Goal: Transaction & Acquisition: Purchase product/service

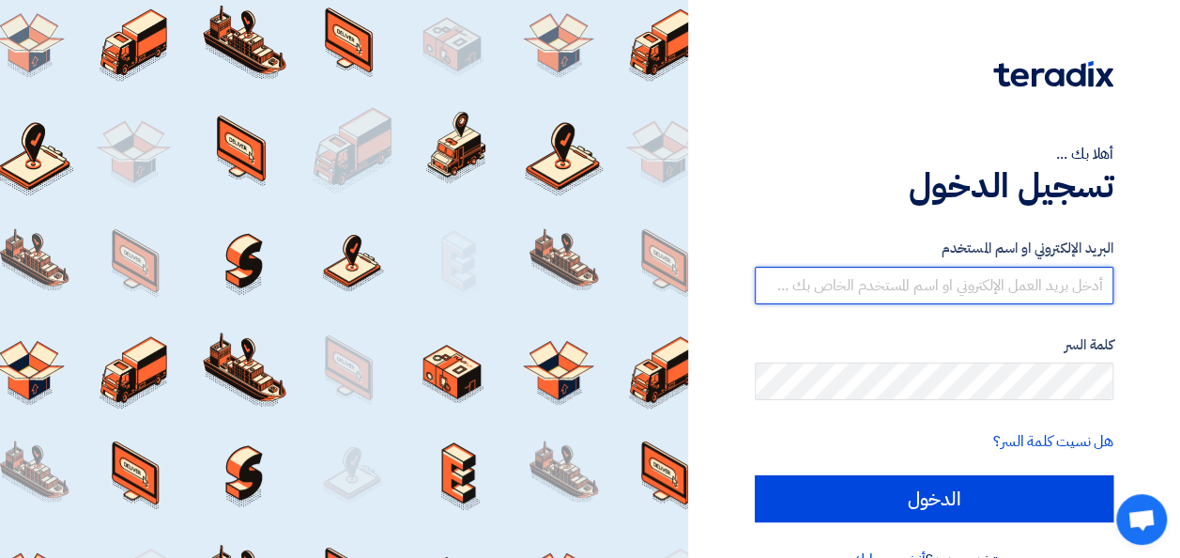
type input "[PERSON_NAME][EMAIL_ADDRESS][DOMAIN_NAME]"
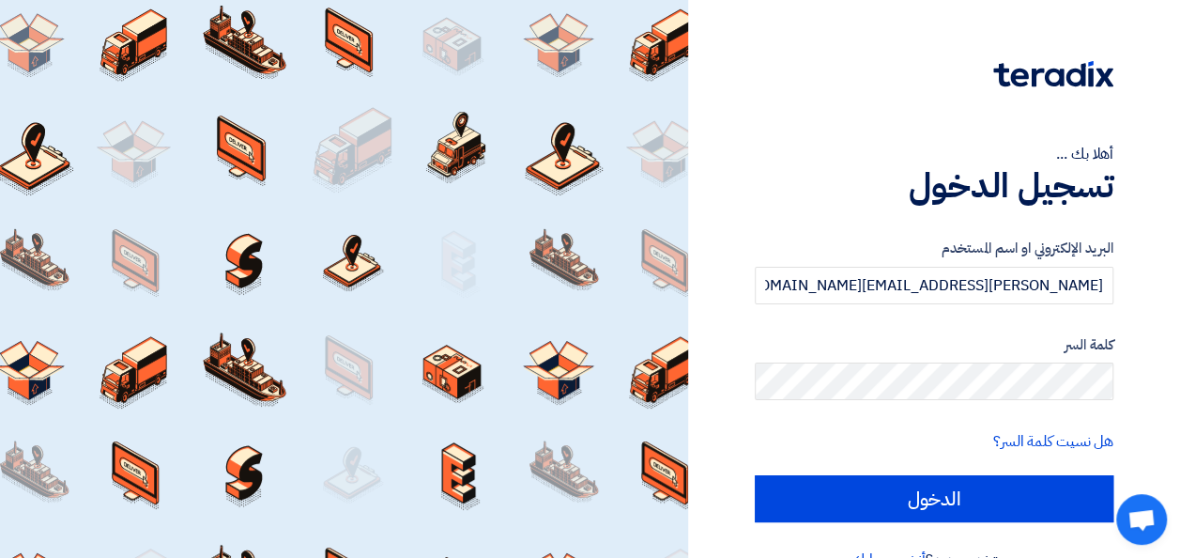
click at [937, 524] on div "البريد الإلكتروني او اسم المستخدم [PERSON_NAME][EMAIL_ADDRESS][DOMAIN_NAME] كلم…" at bounding box center [934, 379] width 359 height 337
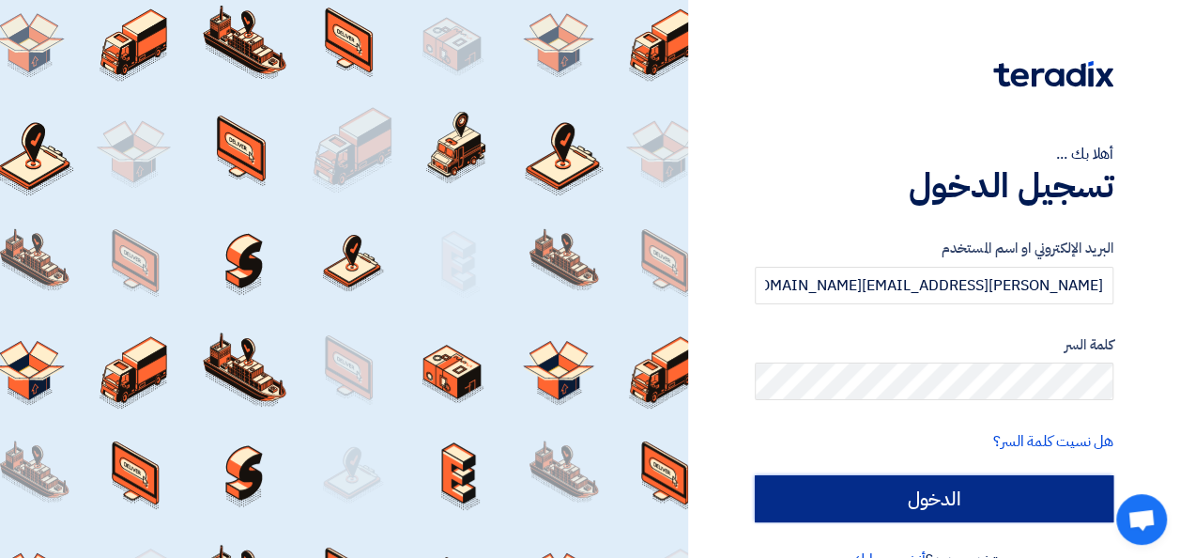
click at [957, 492] on input "الدخول" at bounding box center [934, 498] width 359 height 47
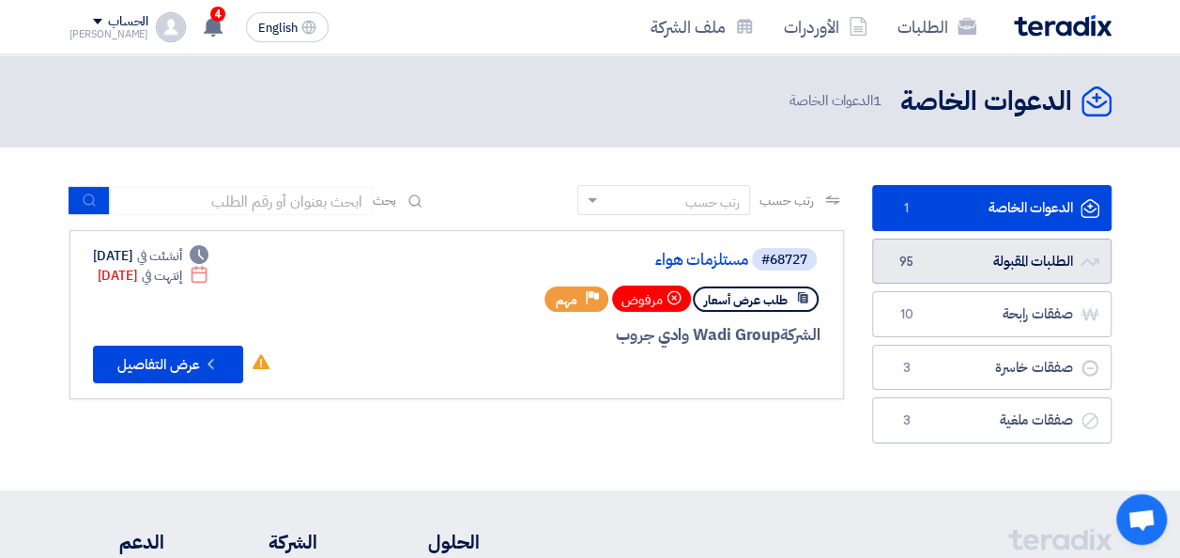
click at [978, 272] on link "الطلبات المقبولة الطلبات المقبولة 95" at bounding box center [991, 262] width 239 height 46
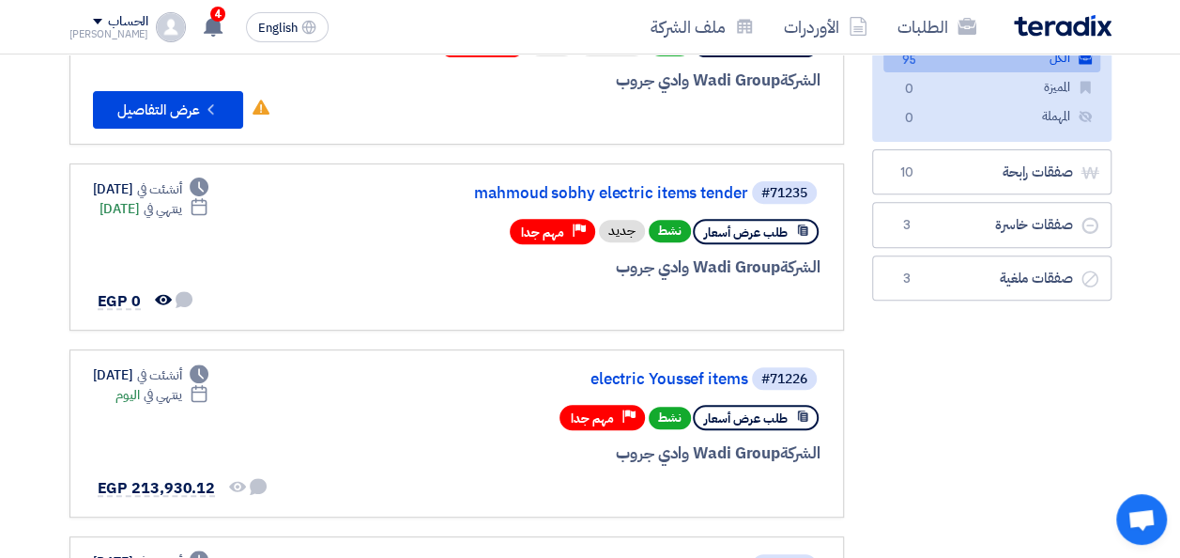
scroll to position [282, 0]
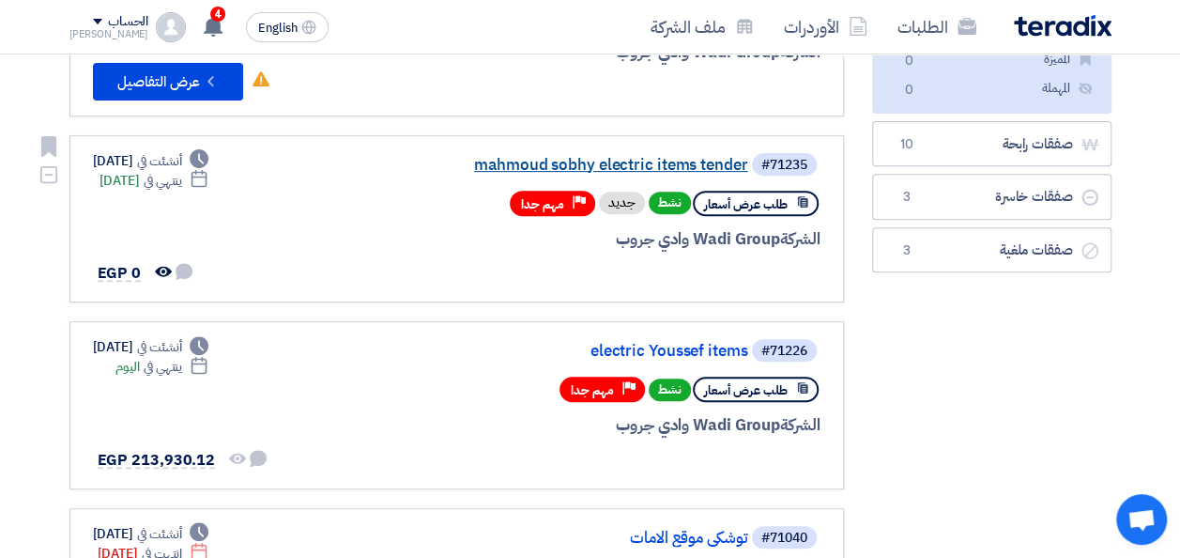
click at [694, 161] on link "mahmoud sobhy electric items tender" at bounding box center [561, 165] width 376 height 17
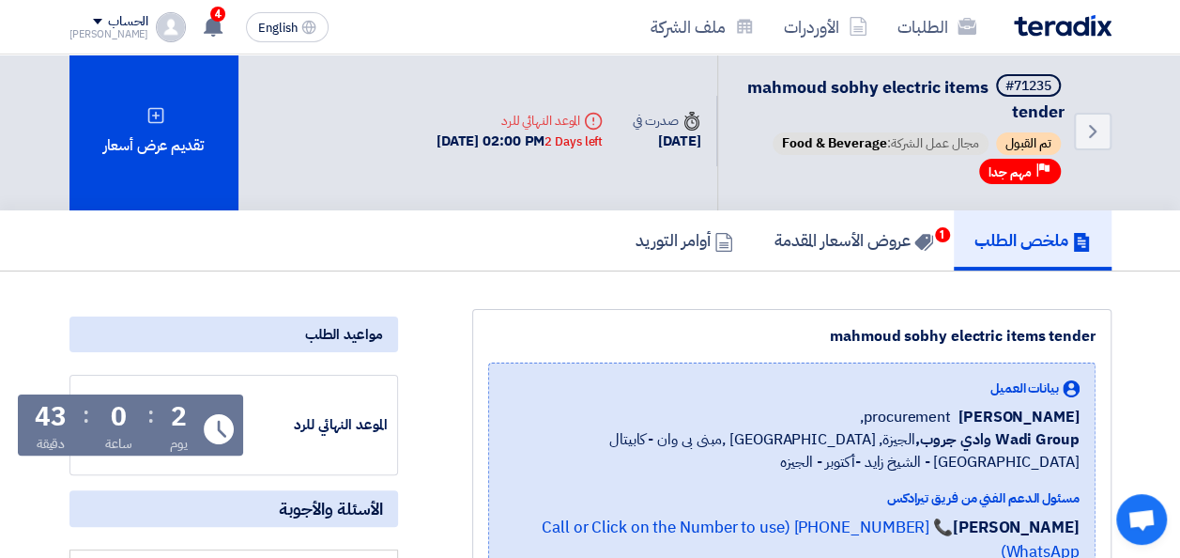
scroll to position [0, 0]
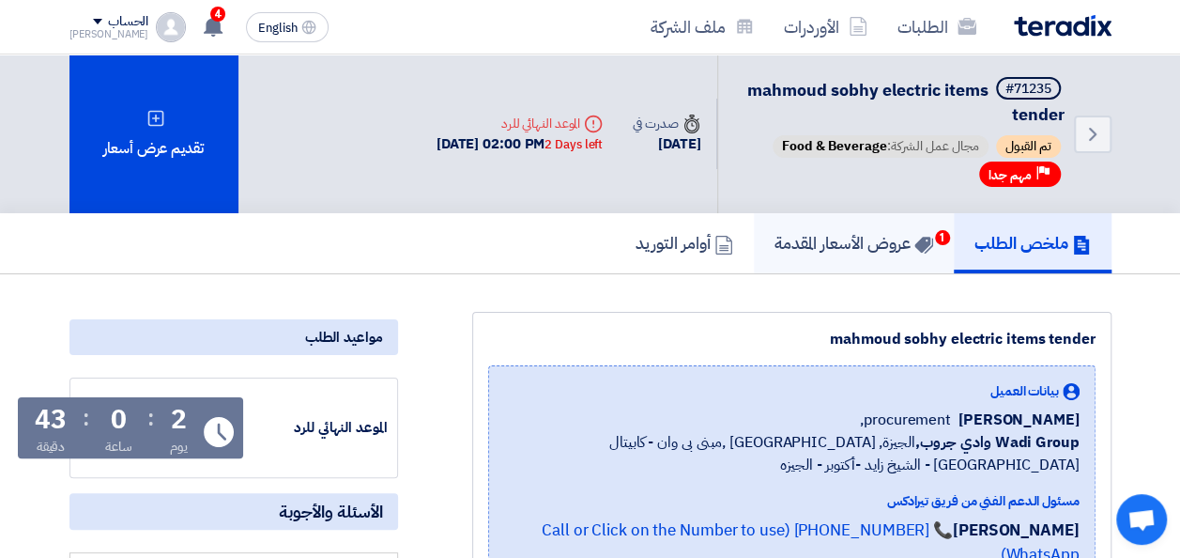
click at [836, 234] on h5 "عروض الأسعار المقدمة 1" at bounding box center [854, 243] width 159 height 22
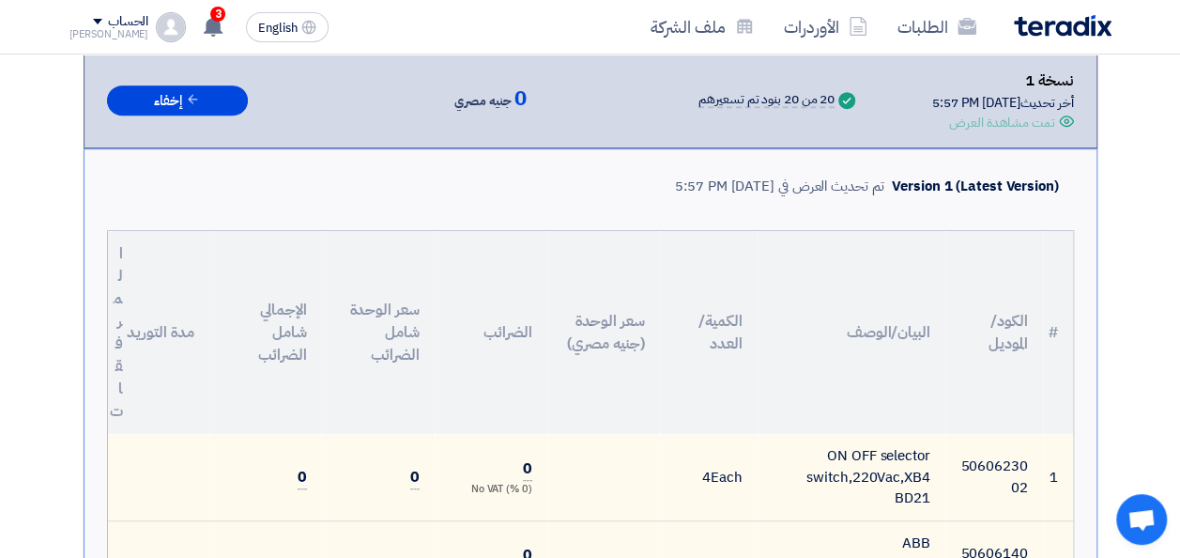
scroll to position [563, 0]
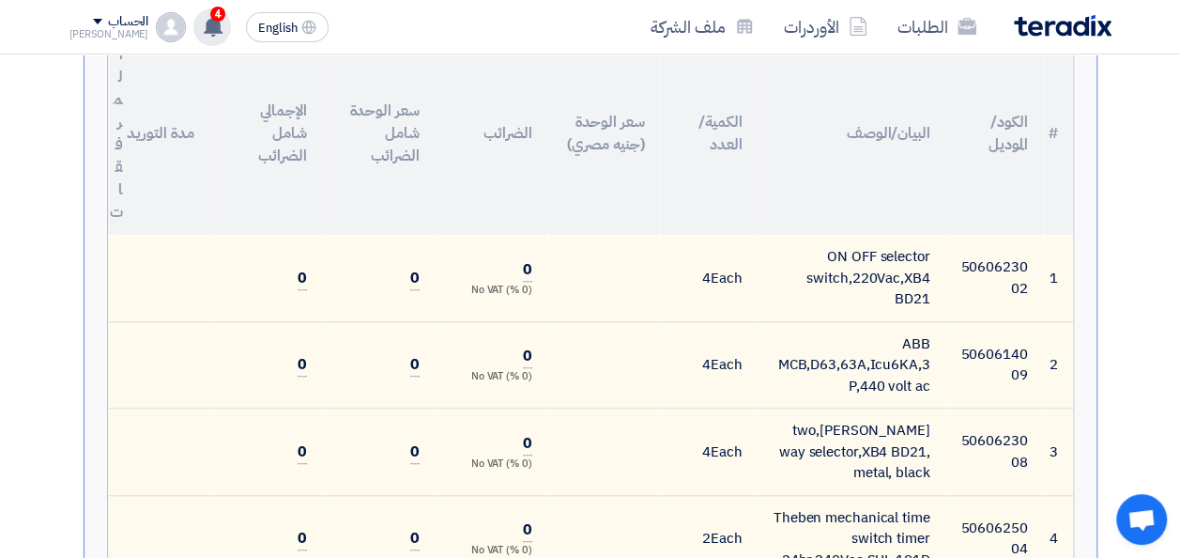
click at [210, 11] on span "4" at bounding box center [217, 14] width 15 height 15
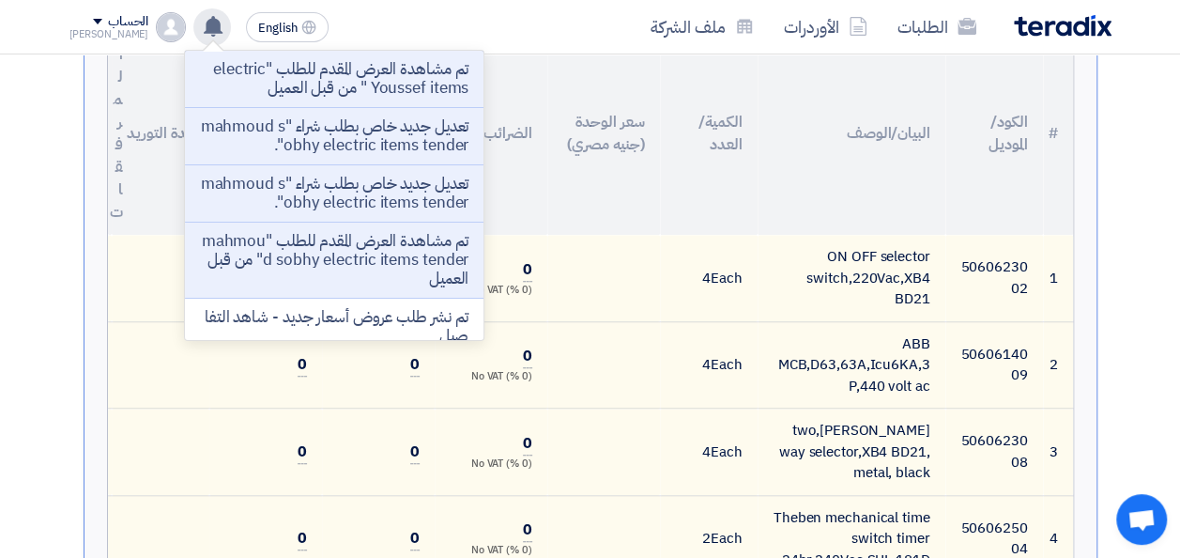
click at [387, 0] on div "الطلبات الأوردرات ملف الشركة English EN تم مشاهدة العرض المقدم للطلب "electric …" at bounding box center [590, 27] width 1070 height 54
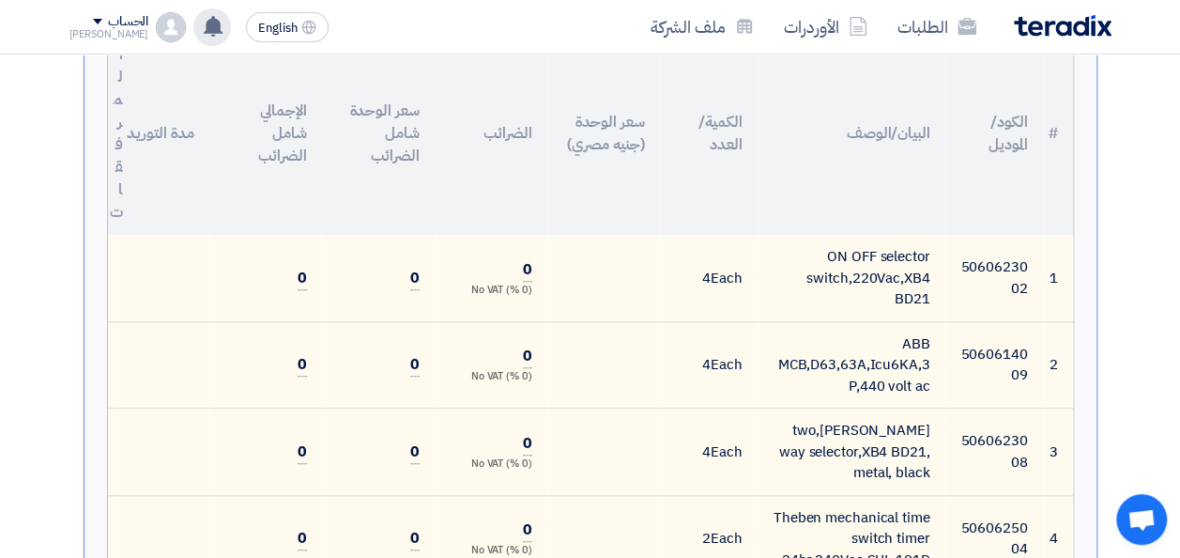
click at [202, 17] on div "تم مشاهدة العرض المقدم للطلب "electric Youssef items " من قبل العميل تعديل جديد…" at bounding box center [212, 27] width 38 height 38
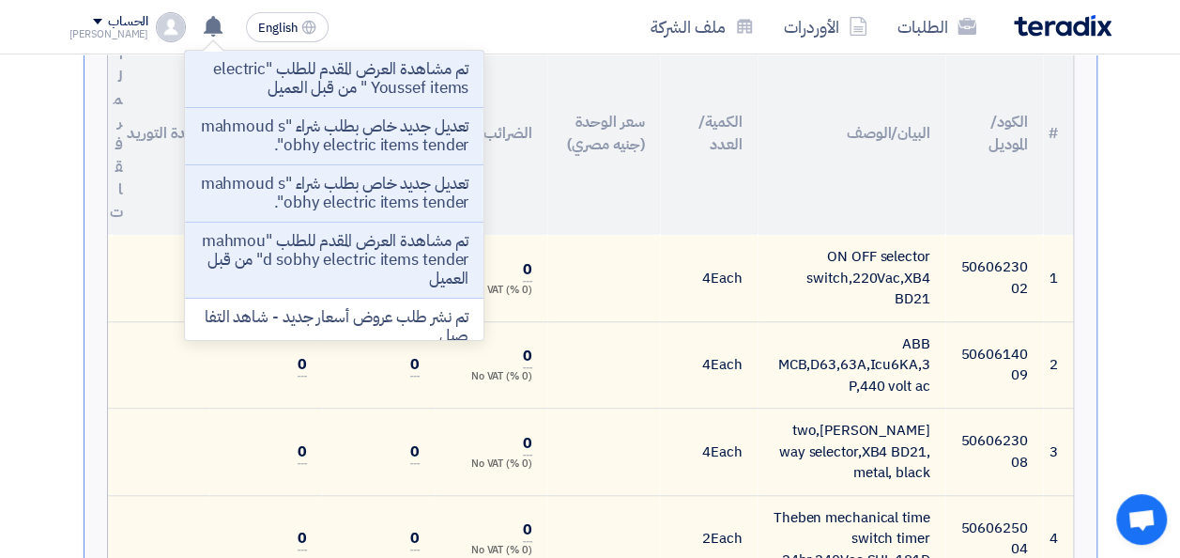
click at [623, 44] on div "الطلبات الأوردرات ملف الشركة" at bounding box center [798, 27] width 625 height 44
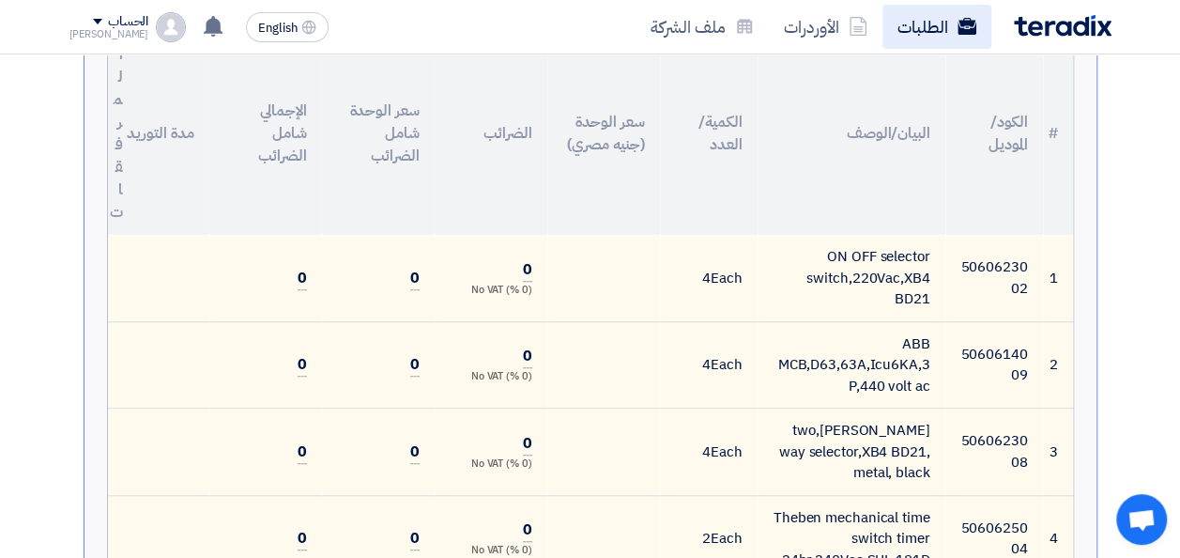
click at [915, 38] on link "الطلبات" at bounding box center [937, 27] width 109 height 44
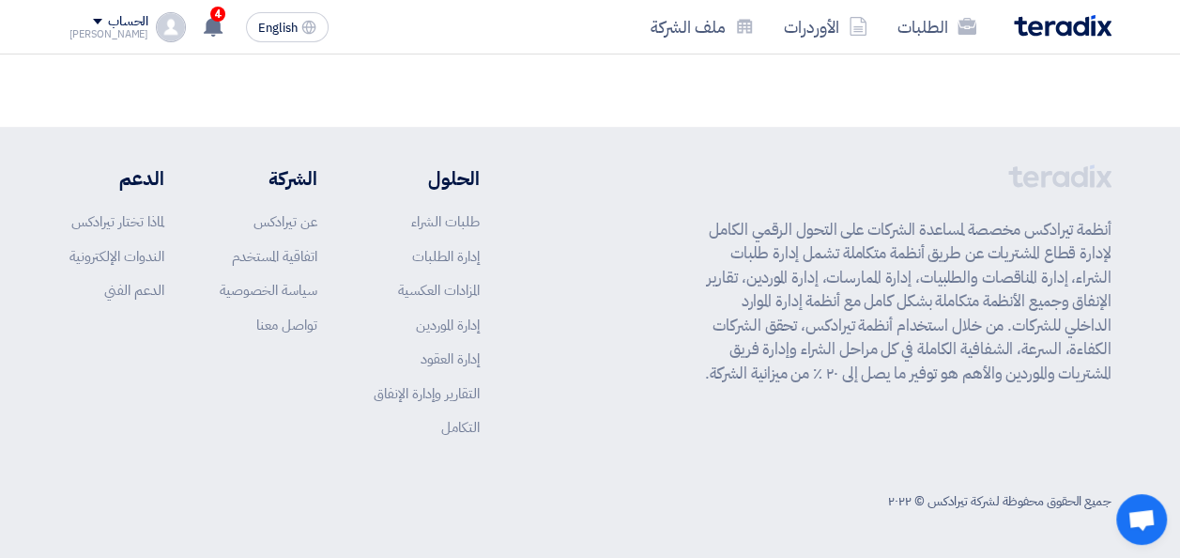
scroll to position [0, 0]
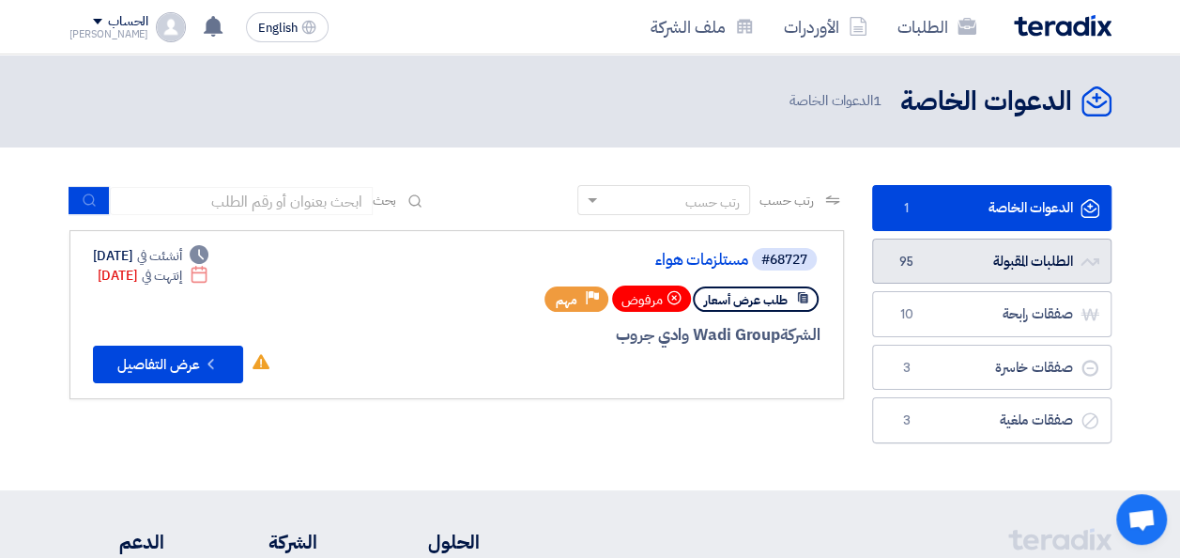
click at [991, 259] on link "الطلبات المقبولة الطلبات المقبولة 95" at bounding box center [991, 262] width 239 height 46
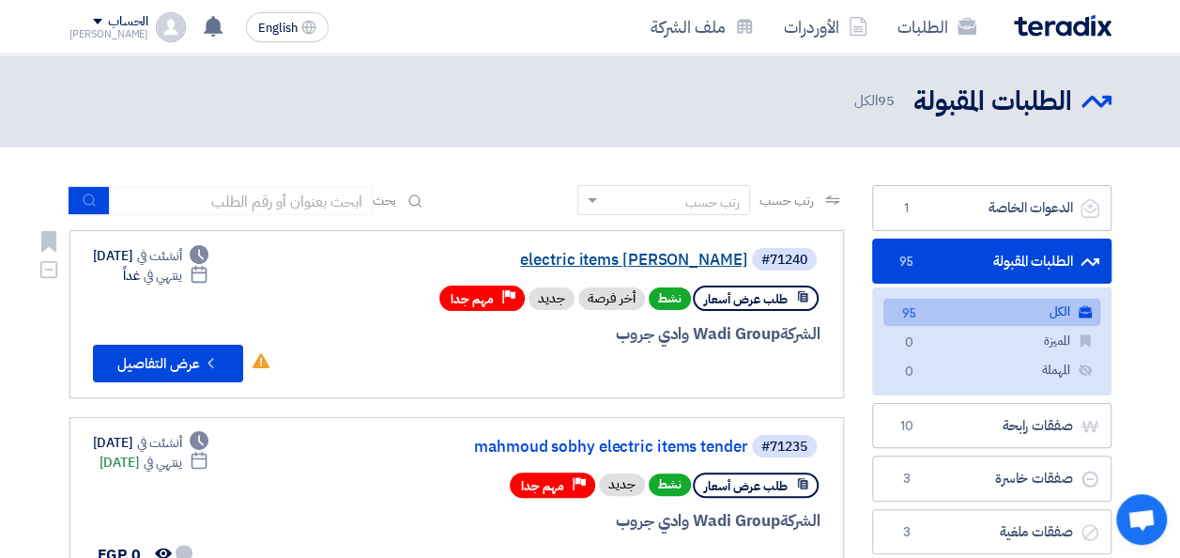
scroll to position [188, 0]
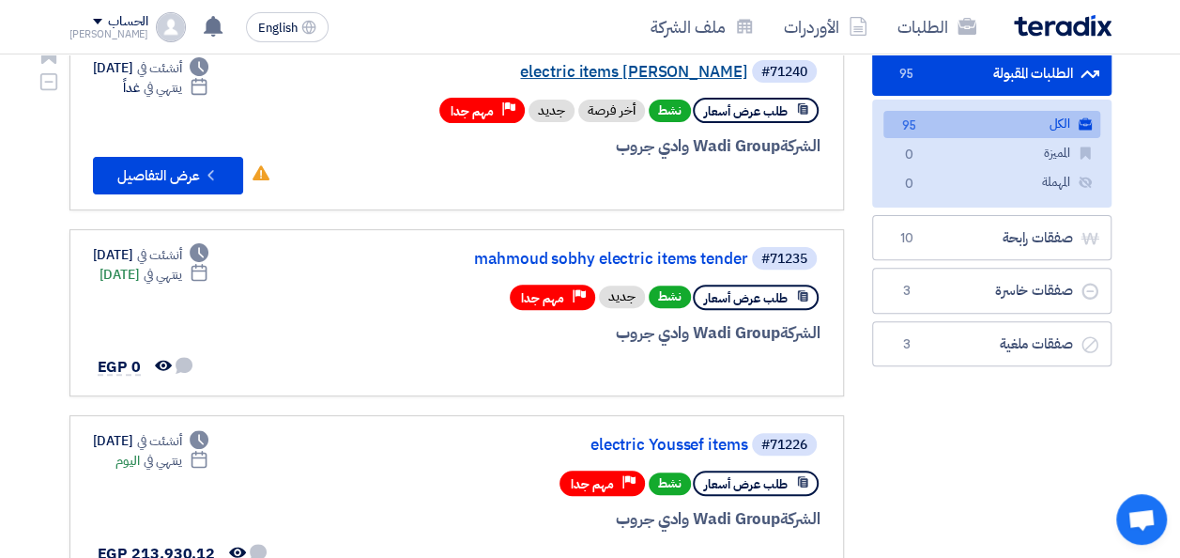
click at [670, 67] on link "electric items [PERSON_NAME]" at bounding box center [561, 72] width 376 height 17
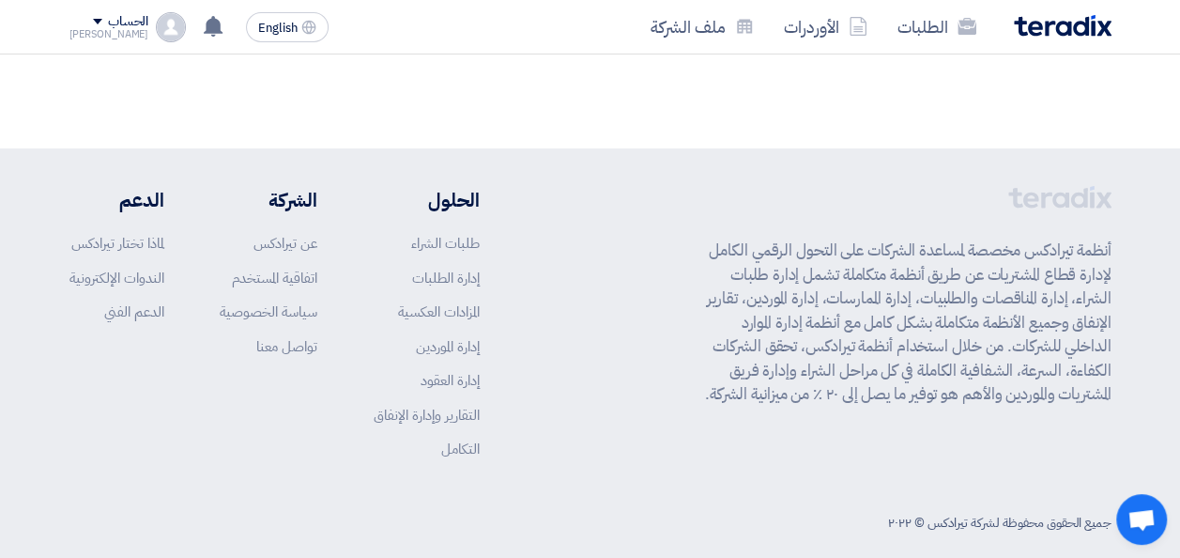
scroll to position [0, 0]
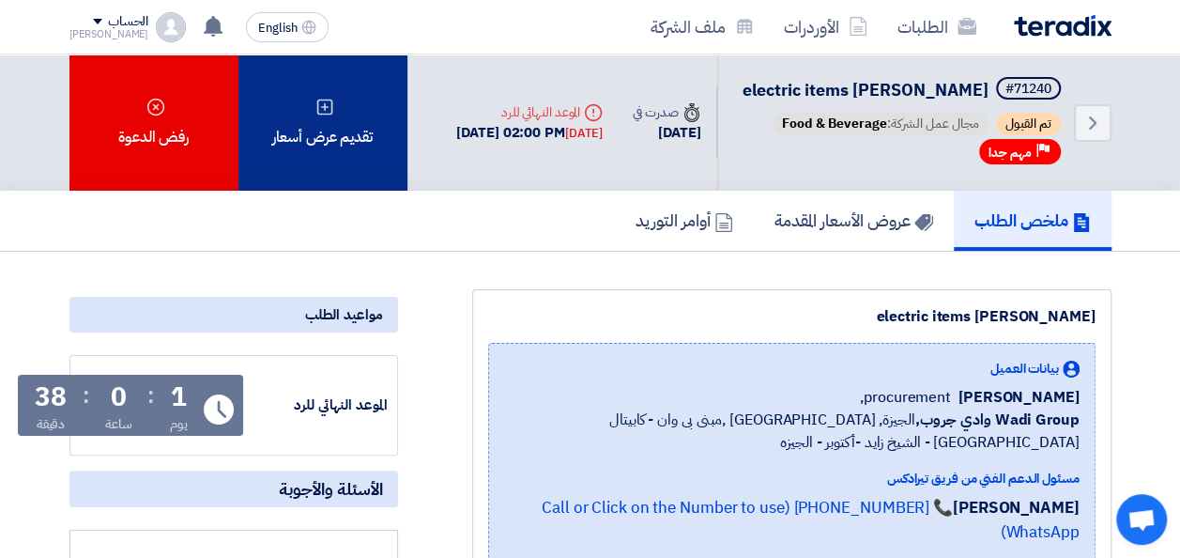
click at [379, 154] on div "تقديم عرض أسعار" at bounding box center [323, 122] width 169 height 136
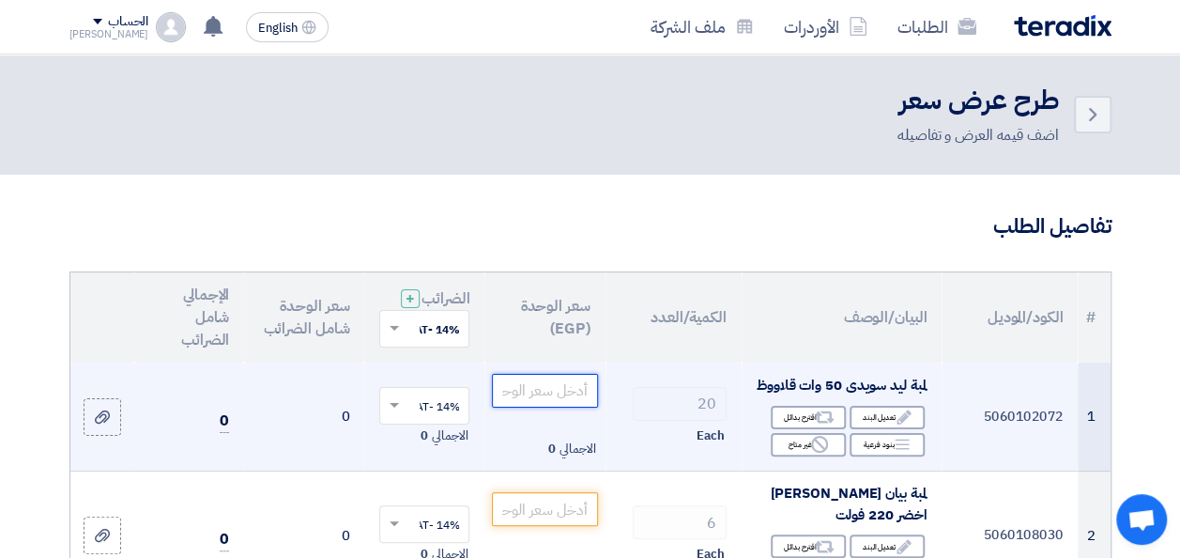
click at [559, 408] on input "number" at bounding box center [544, 391] width 105 height 34
type input "285"
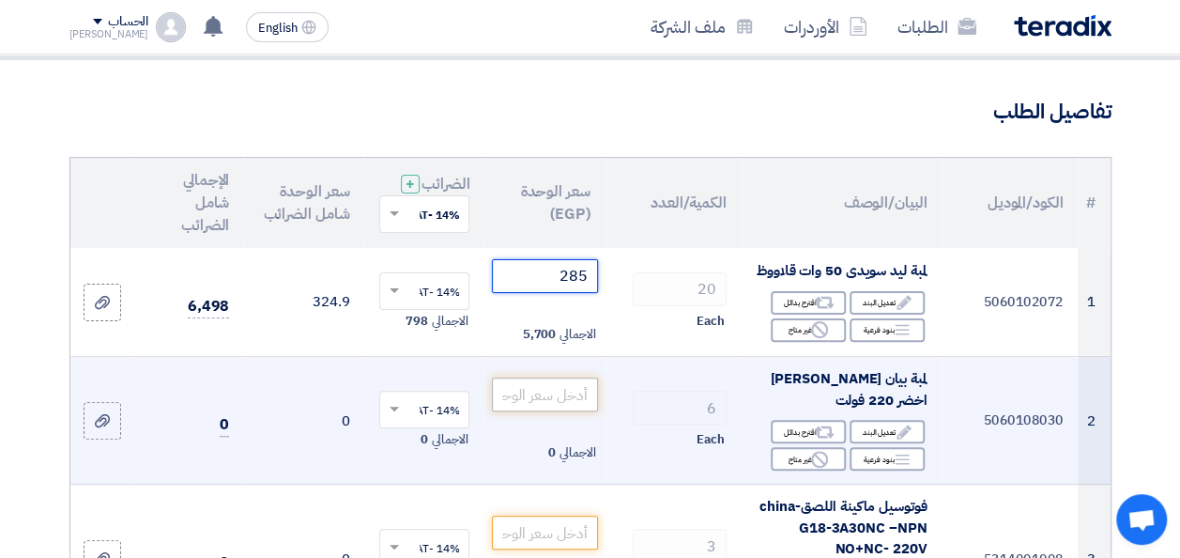
scroll to position [188, 0]
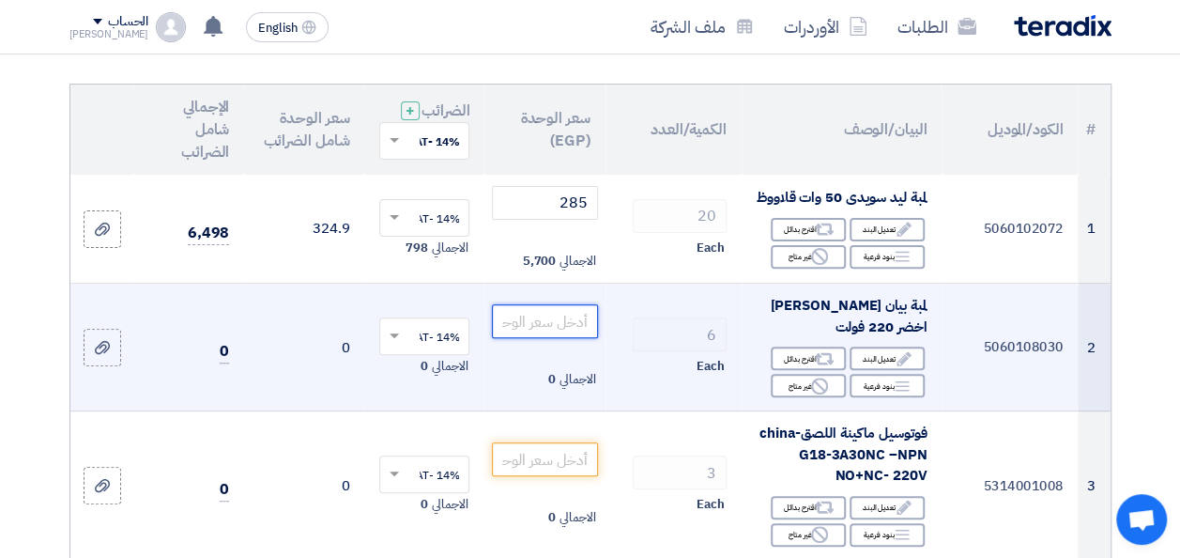
click at [546, 338] on input "number" at bounding box center [544, 321] width 105 height 34
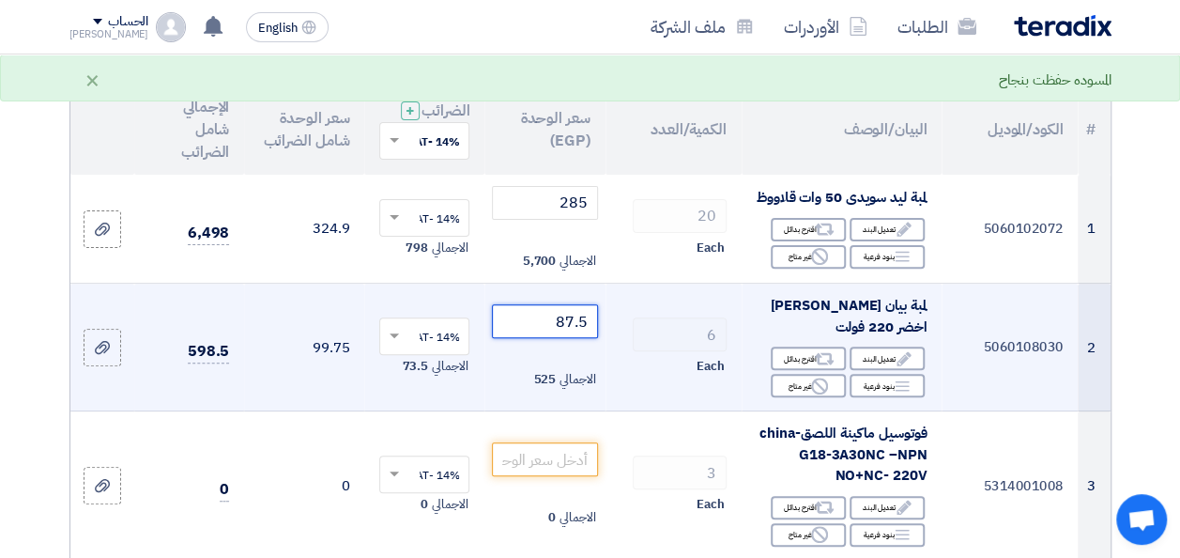
type input "87.5"
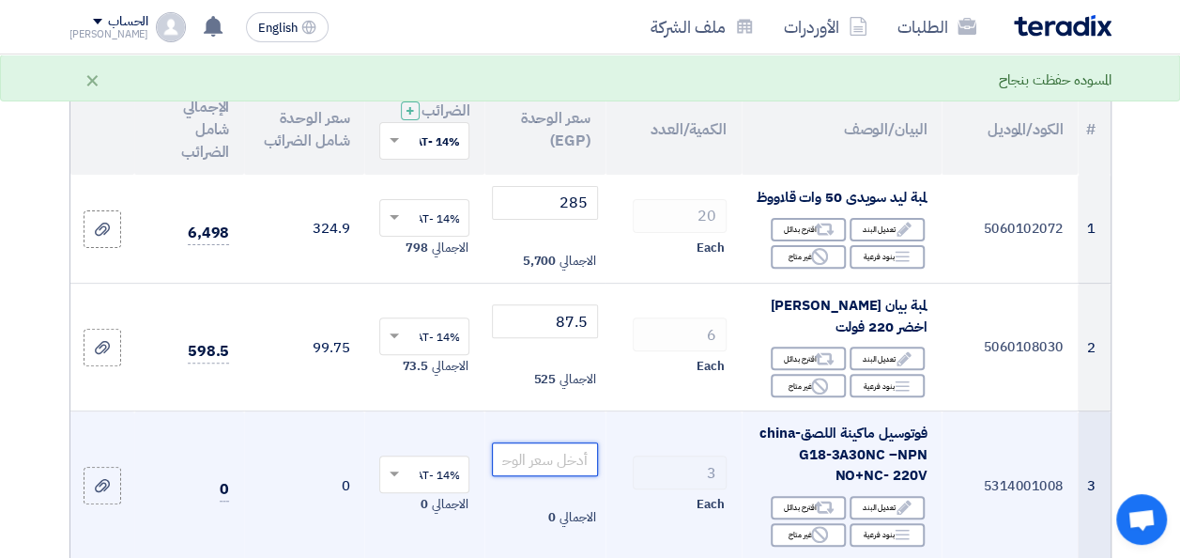
click at [571, 476] on input "number" at bounding box center [544, 459] width 105 height 34
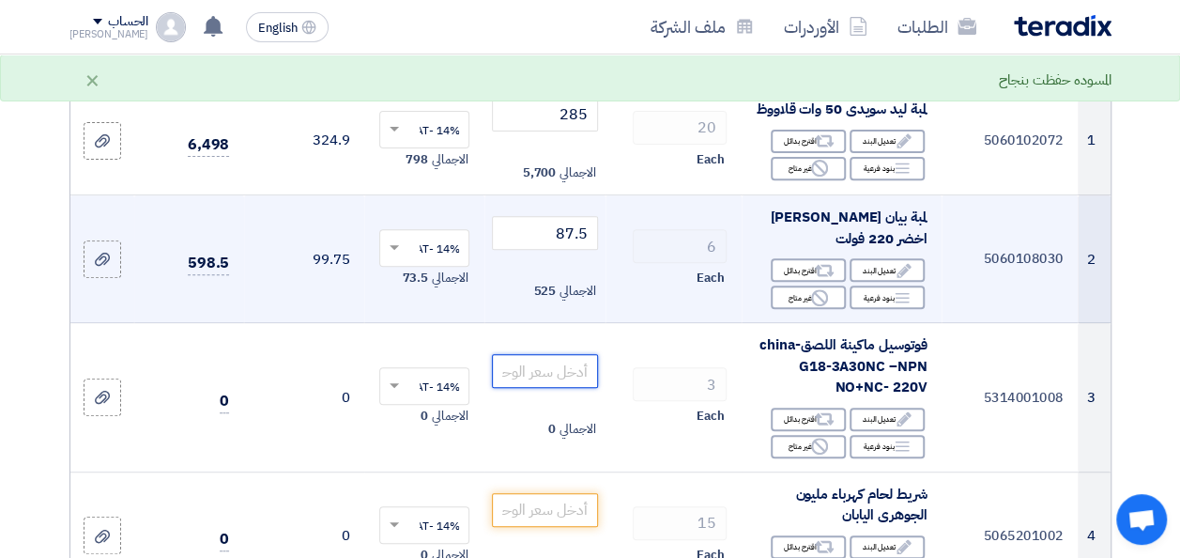
scroll to position [282, 0]
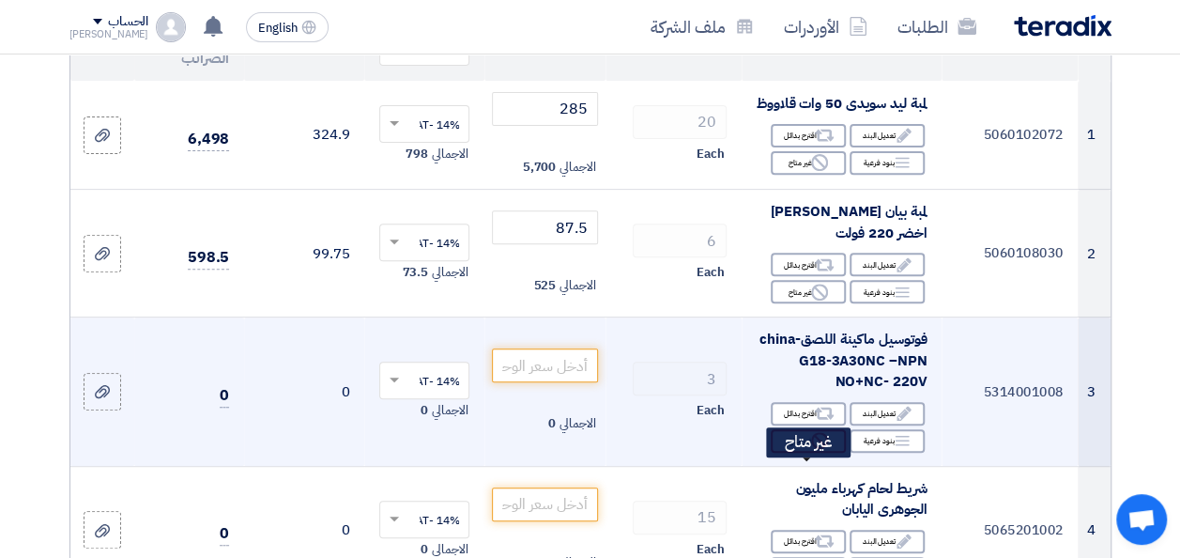
click at [782, 453] on div "Reject غير متاح" at bounding box center [808, 440] width 75 height 23
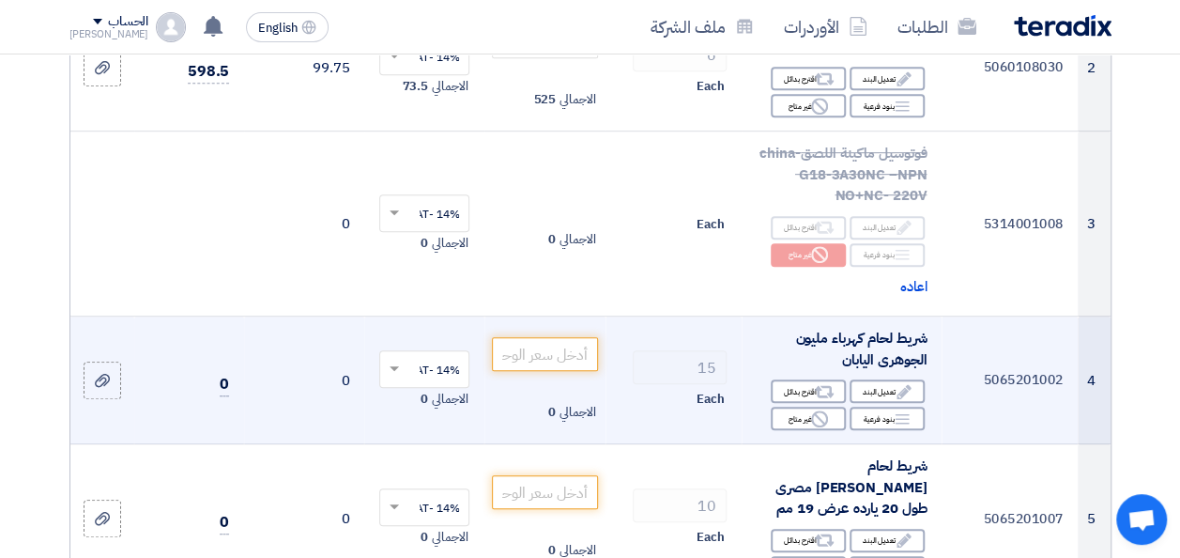
scroll to position [469, 0]
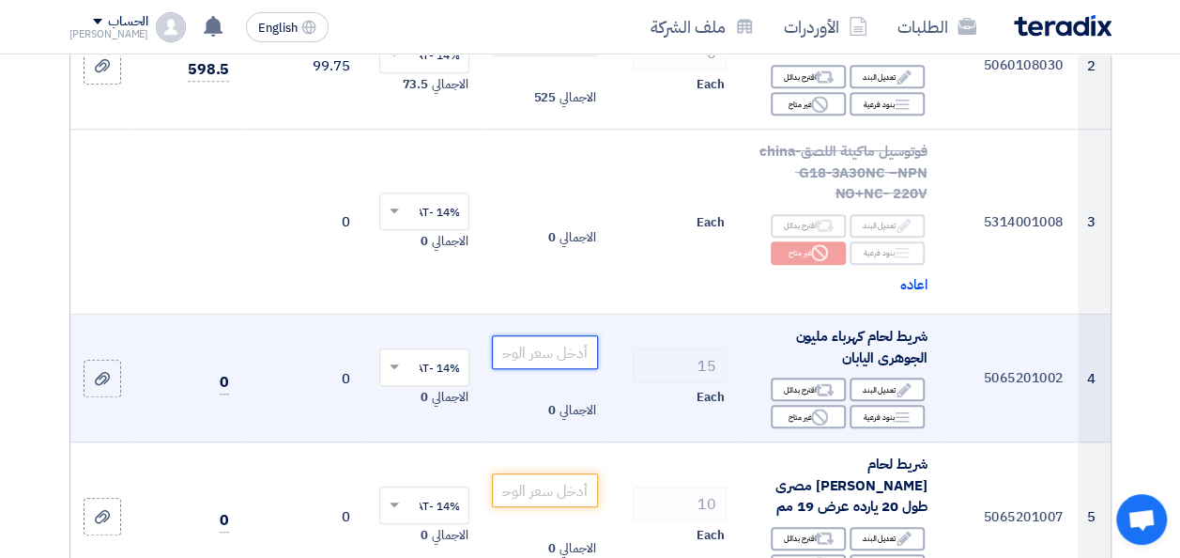
click at [559, 369] on input "number" at bounding box center [544, 352] width 105 height 34
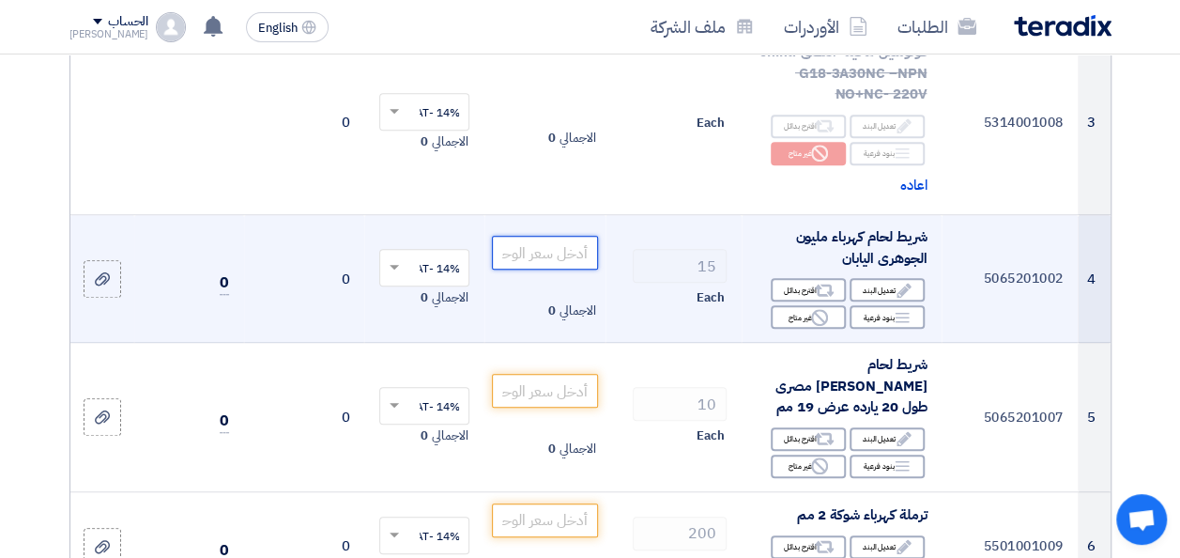
scroll to position [657, 0]
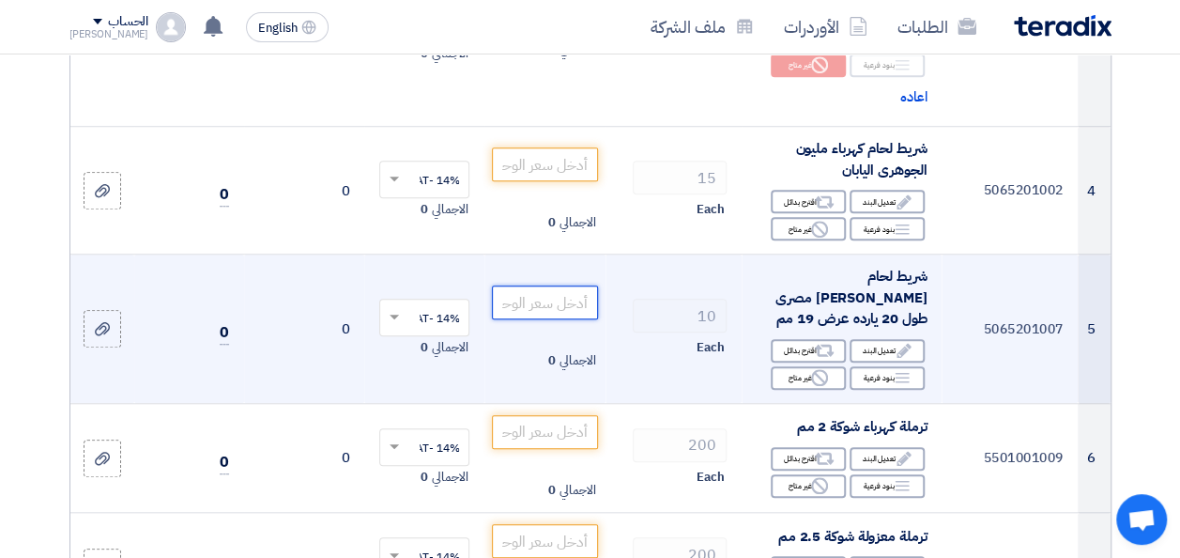
click at [569, 319] on input "number" at bounding box center [544, 302] width 105 height 34
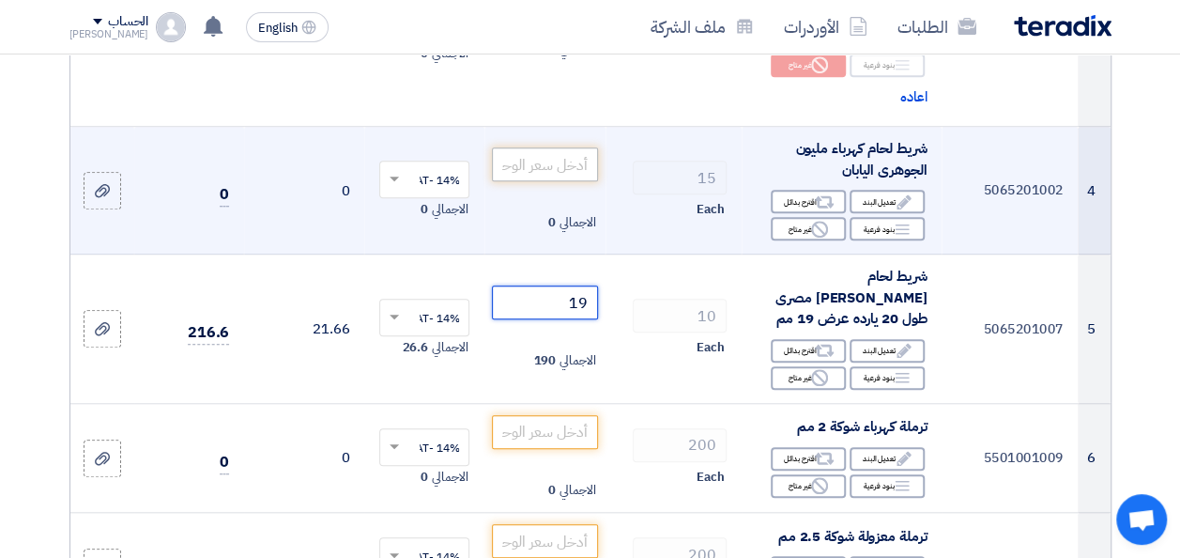
type input "19"
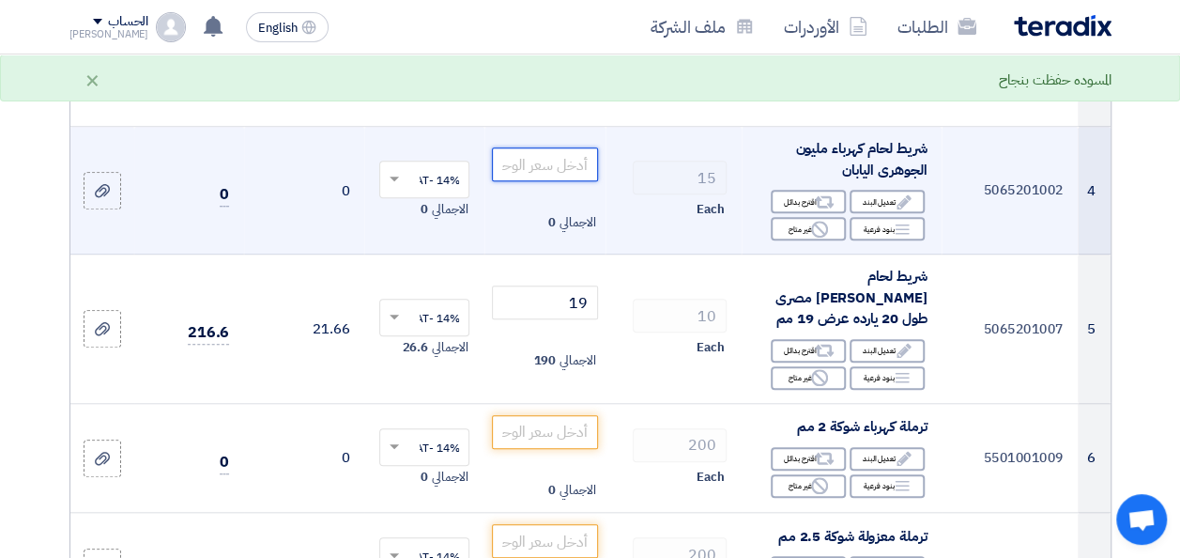
click at [562, 181] on input "number" at bounding box center [544, 164] width 105 height 34
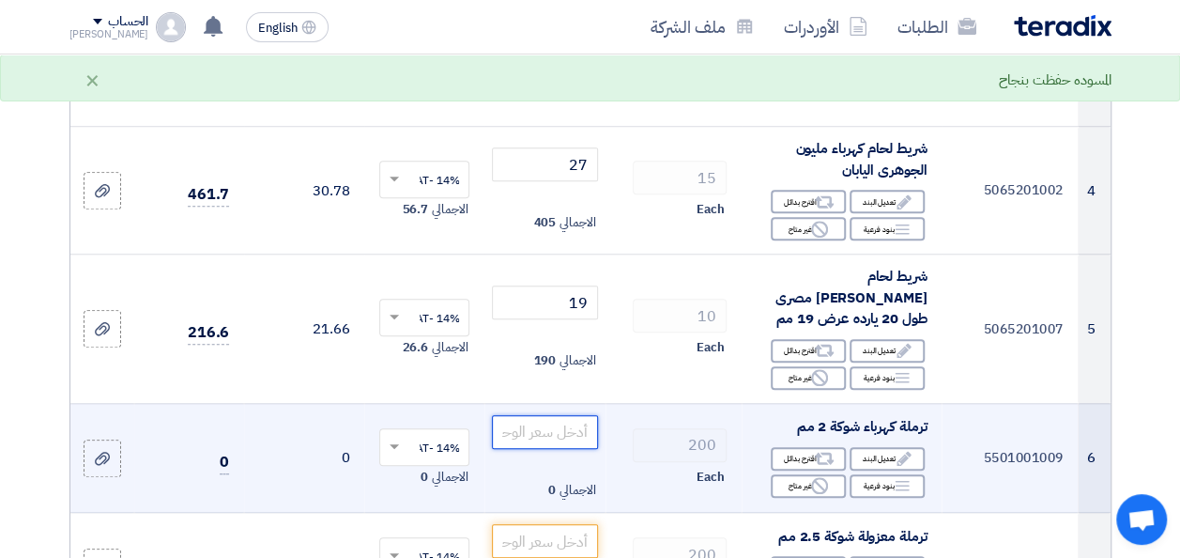
click at [573, 447] on input "number" at bounding box center [544, 432] width 105 height 34
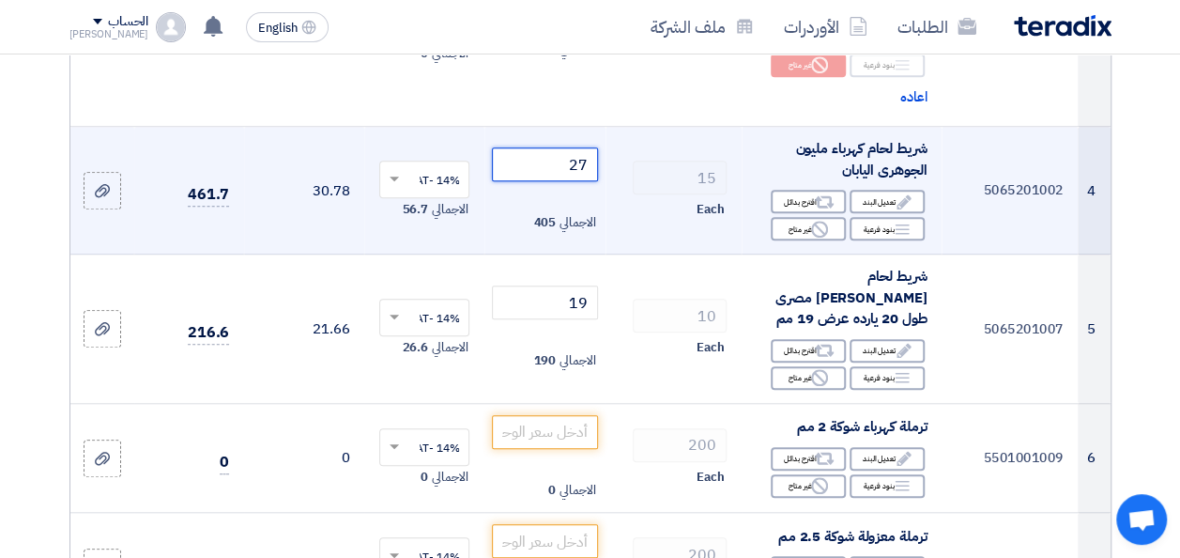
click at [562, 181] on input "27" at bounding box center [544, 164] width 105 height 34
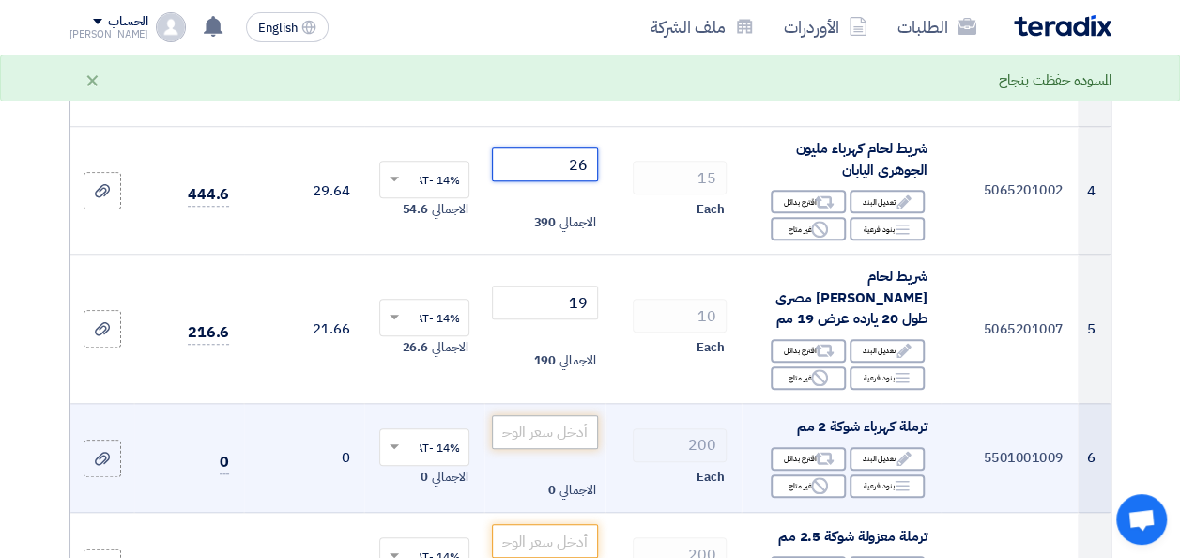
type input "26"
click at [552, 449] on input "number" at bounding box center [544, 432] width 105 height 34
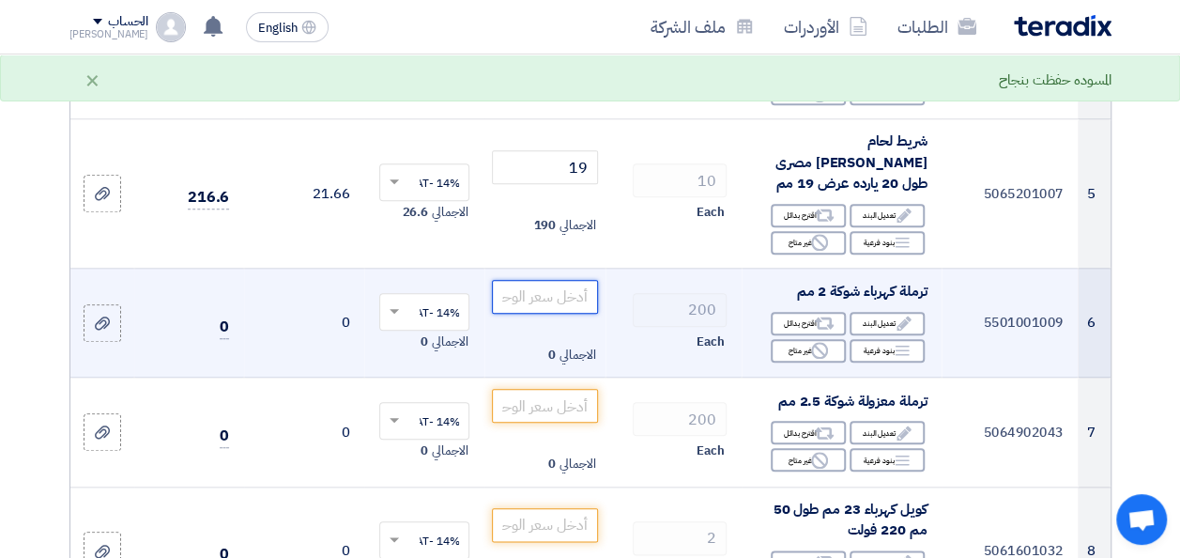
scroll to position [845, 0]
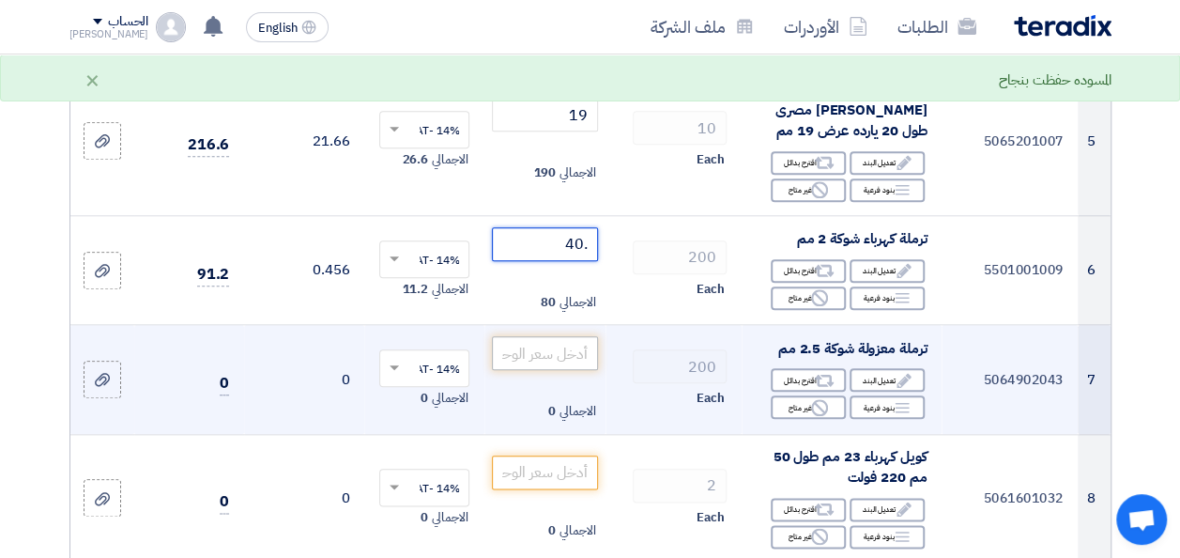
type input ".40"
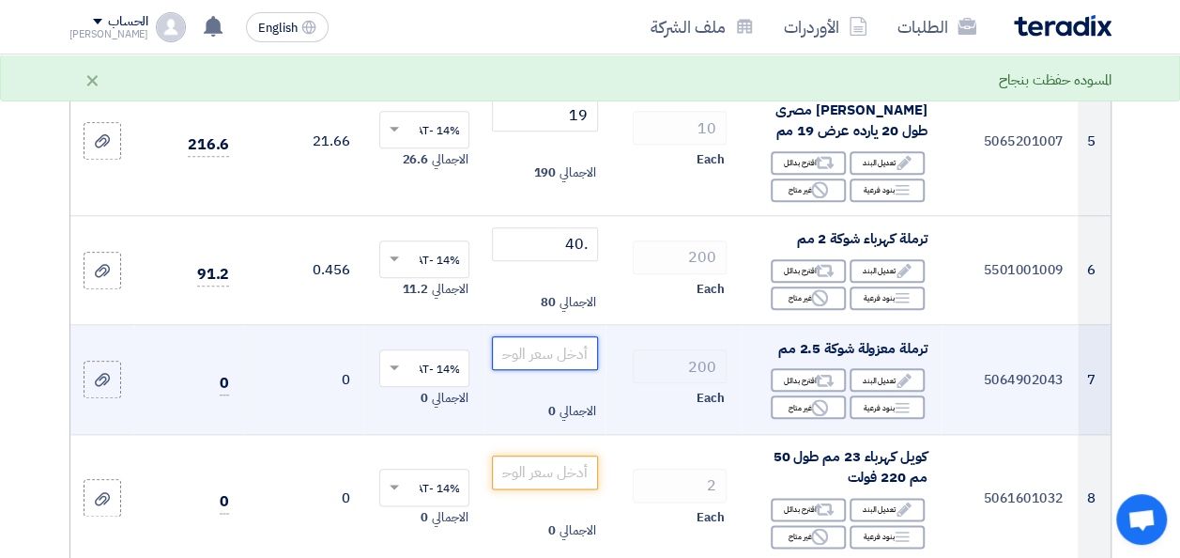
click at [557, 358] on input "number" at bounding box center [544, 353] width 105 height 34
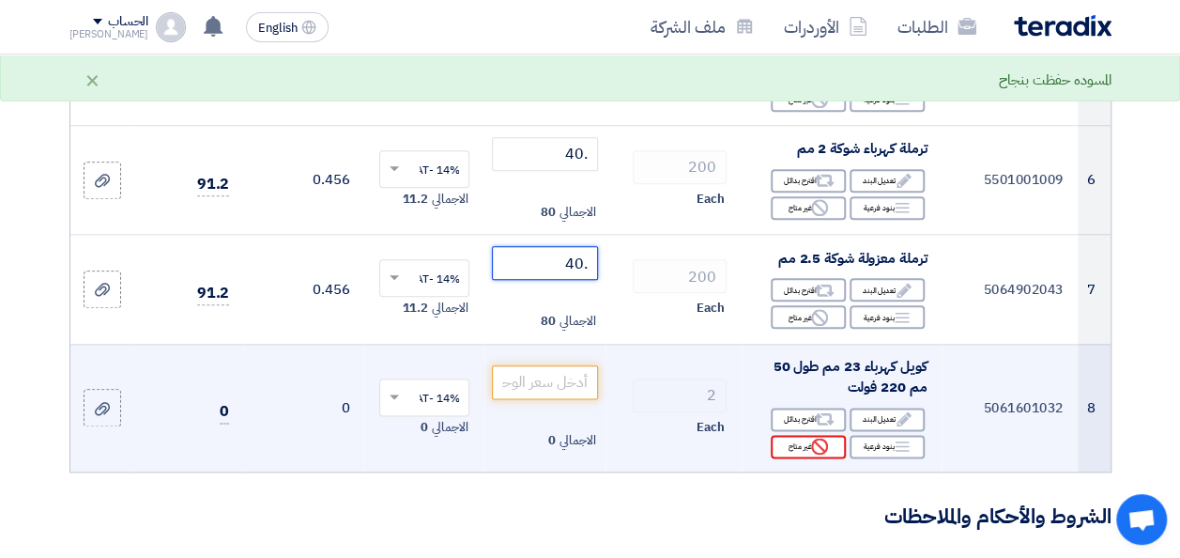
scroll to position [939, 0]
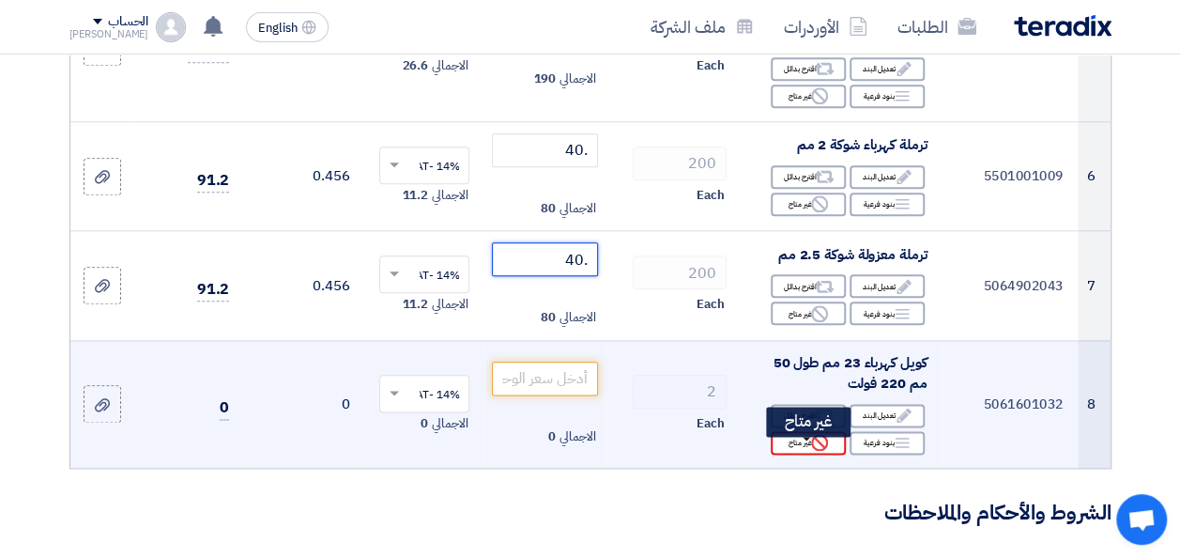
type input ".40"
click at [792, 447] on div "Reject غير متاح" at bounding box center [808, 442] width 75 height 23
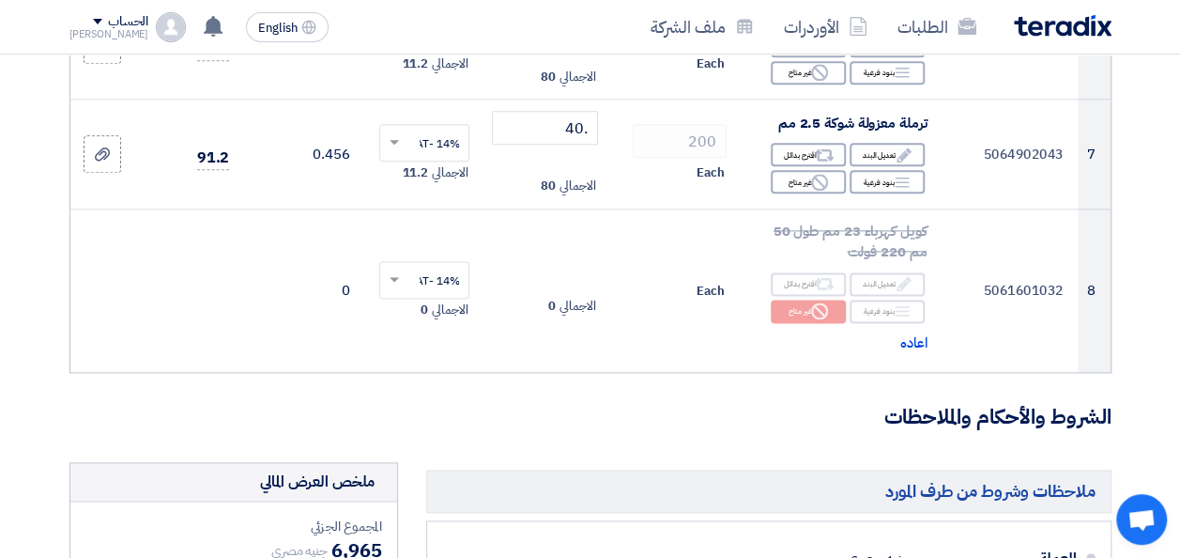
scroll to position [1315, 0]
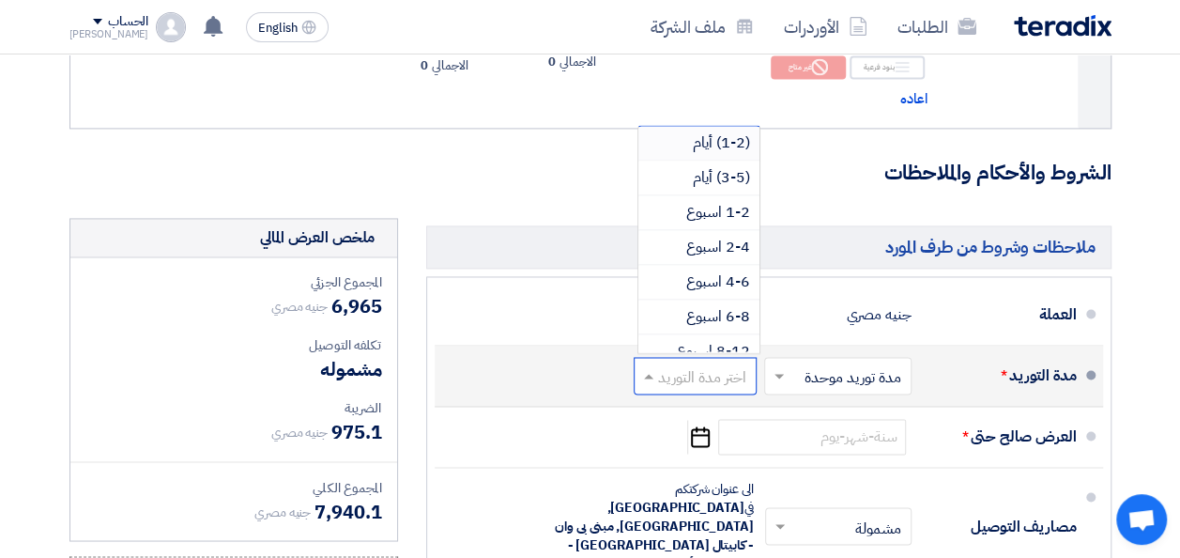
click at [659, 377] on input "text" at bounding box center [692, 376] width 114 height 27
click at [731, 154] on span "(1-2) أيام" at bounding box center [721, 142] width 57 height 23
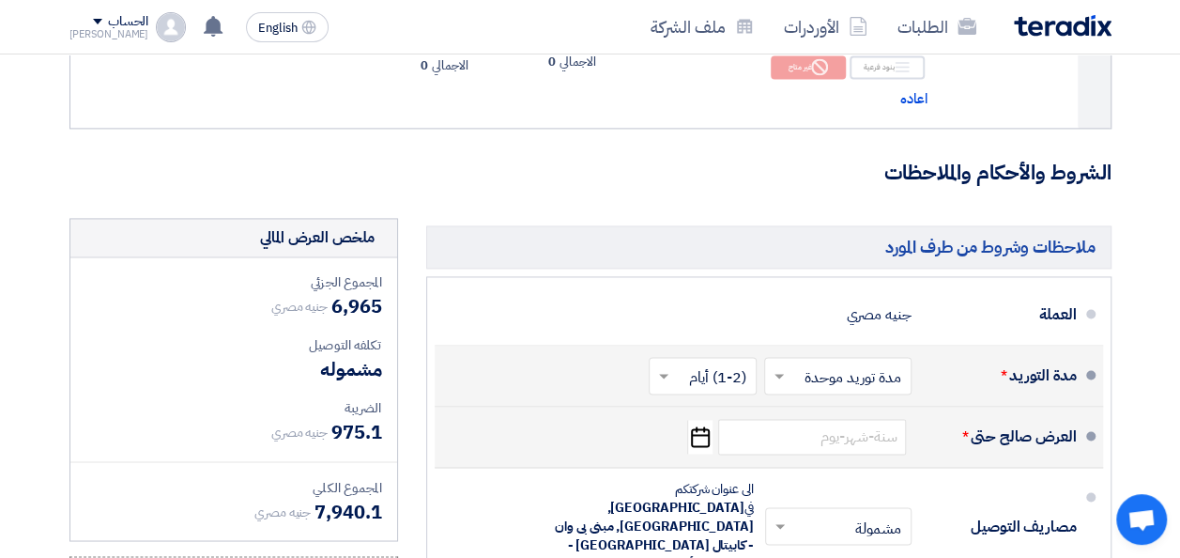
click at [699, 444] on icon "Pick a date" at bounding box center [699, 437] width 25 height 34
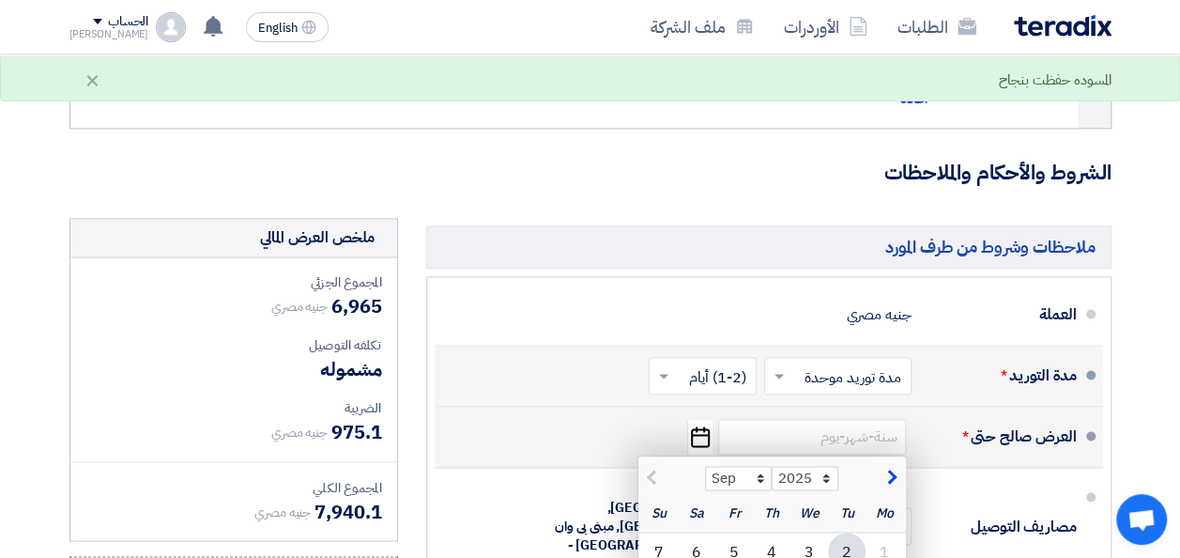
scroll to position [1502, 0]
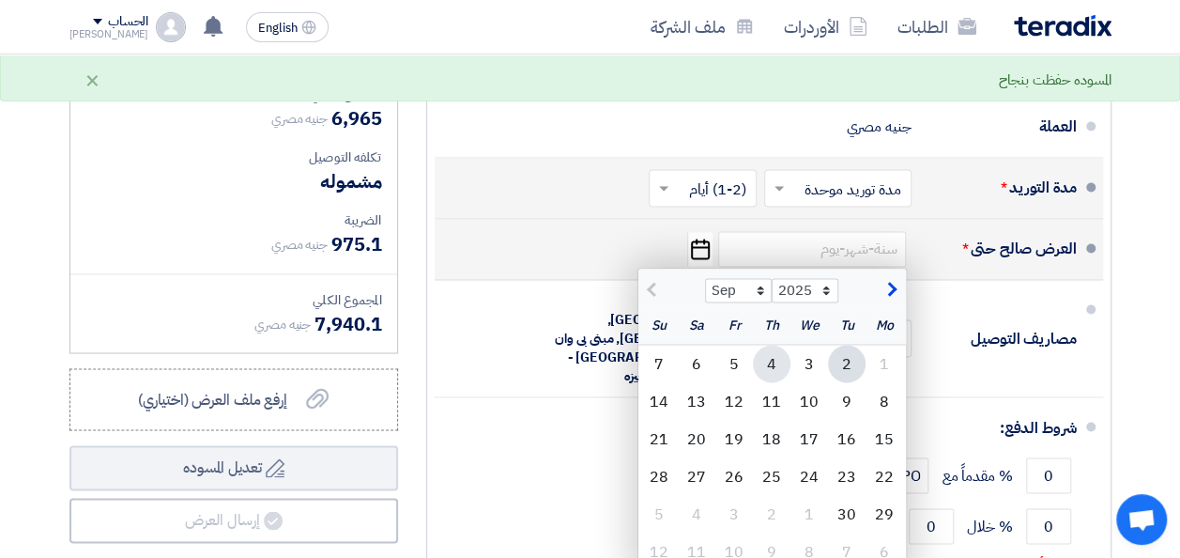
click at [781, 364] on div "4" at bounding box center [772, 364] width 38 height 38
type input "[DATE]"
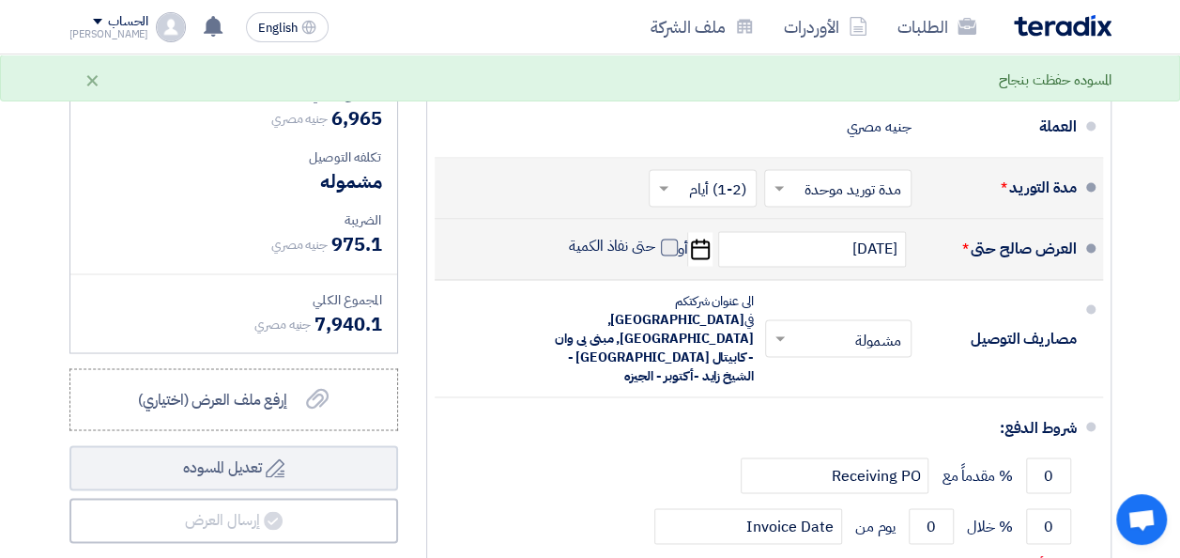
drag, startPoint x: 648, startPoint y: 260, endPoint x: 676, endPoint y: 261, distance: 28.2
click at [648, 255] on label "حتى نفاذ الكمية" at bounding box center [623, 246] width 109 height 19
click at [648, 259] on input "حتى نفاذ الكمية" at bounding box center [610, 255] width 90 height 36
checkbox input "true"
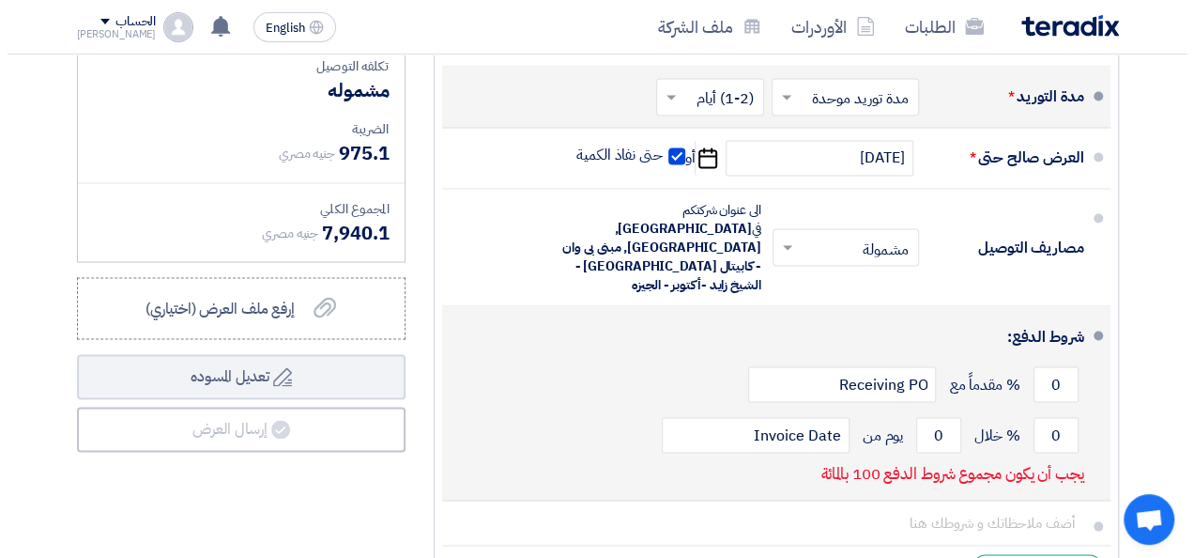
scroll to position [1596, 0]
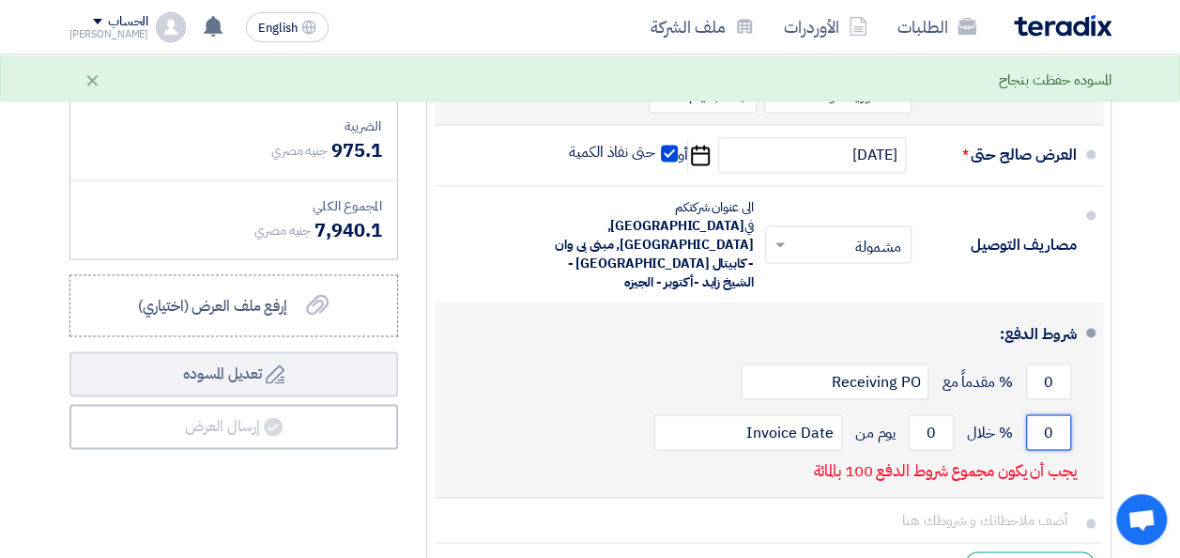
click at [1063, 414] on input "0" at bounding box center [1048, 432] width 45 height 36
type input "100"
click at [939, 414] on input "0" at bounding box center [931, 432] width 45 height 36
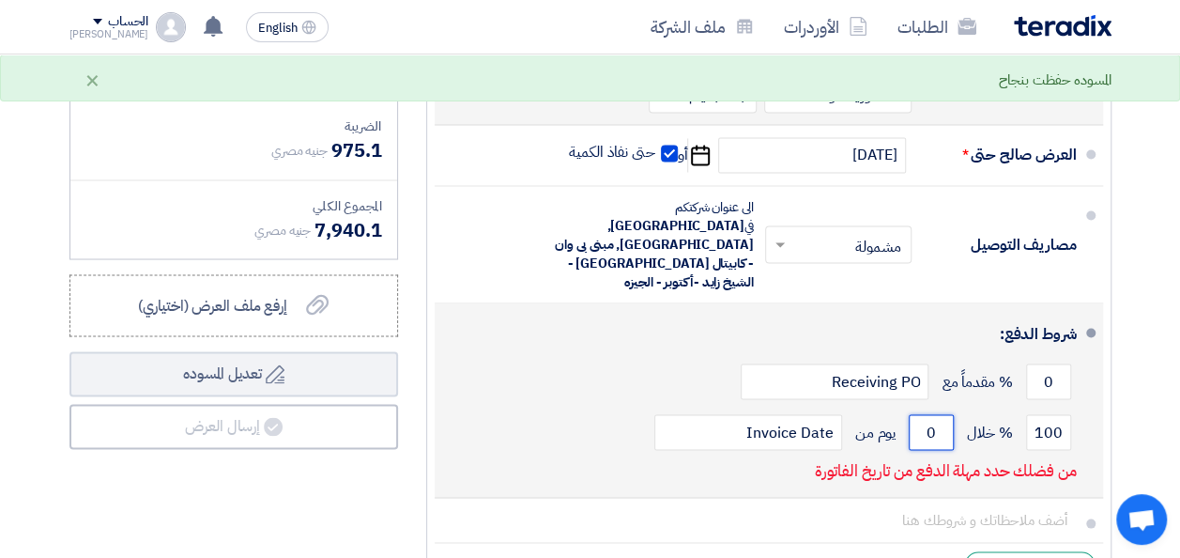
click at [939, 414] on input "0" at bounding box center [931, 432] width 45 height 36
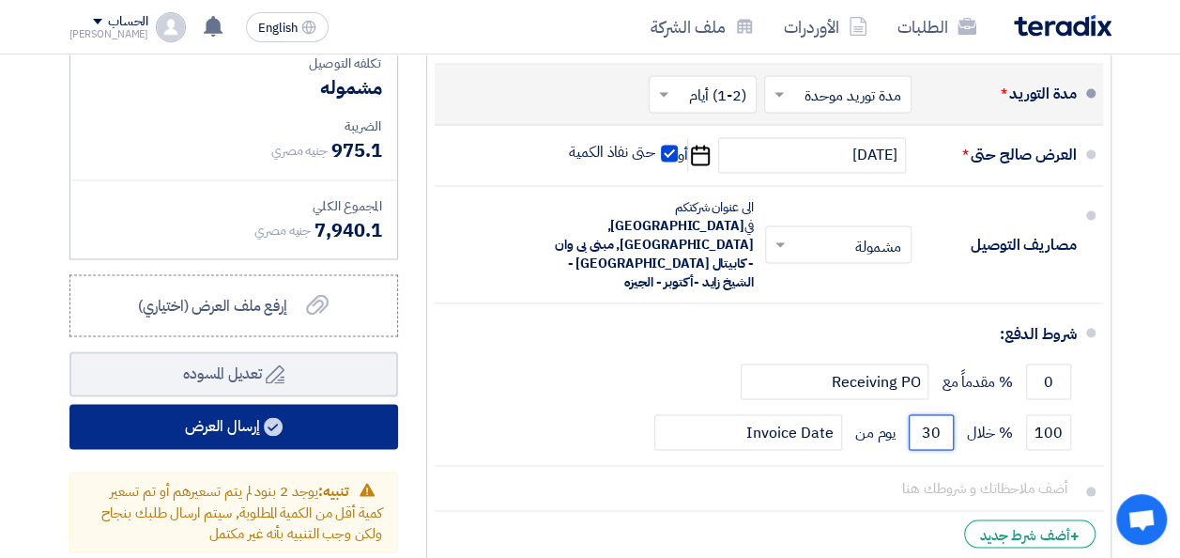
type input "30"
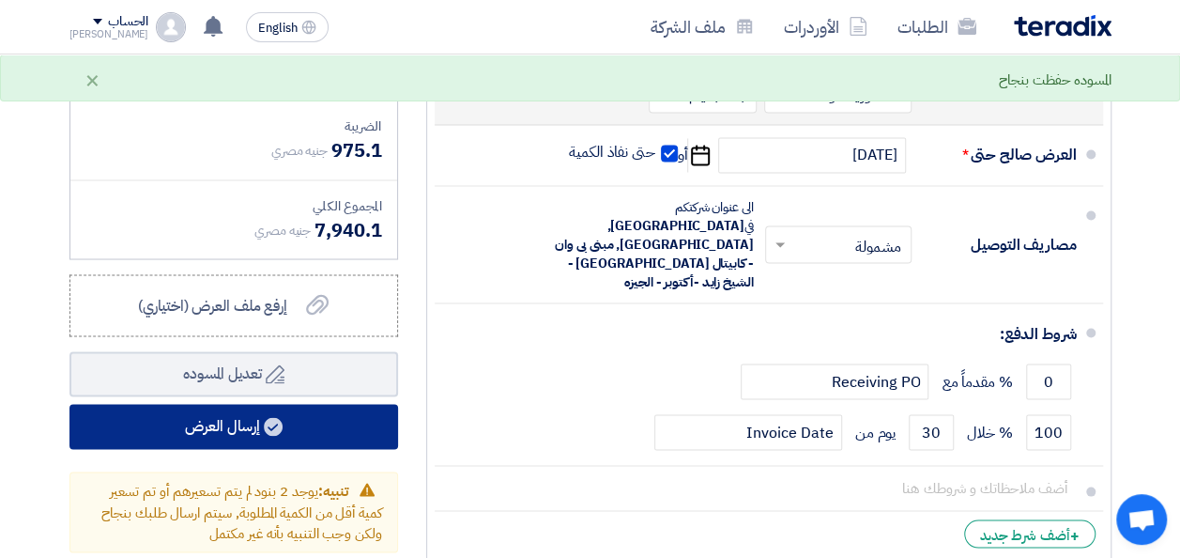
click at [339, 426] on button "إرسال العرض" at bounding box center [233, 426] width 329 height 45
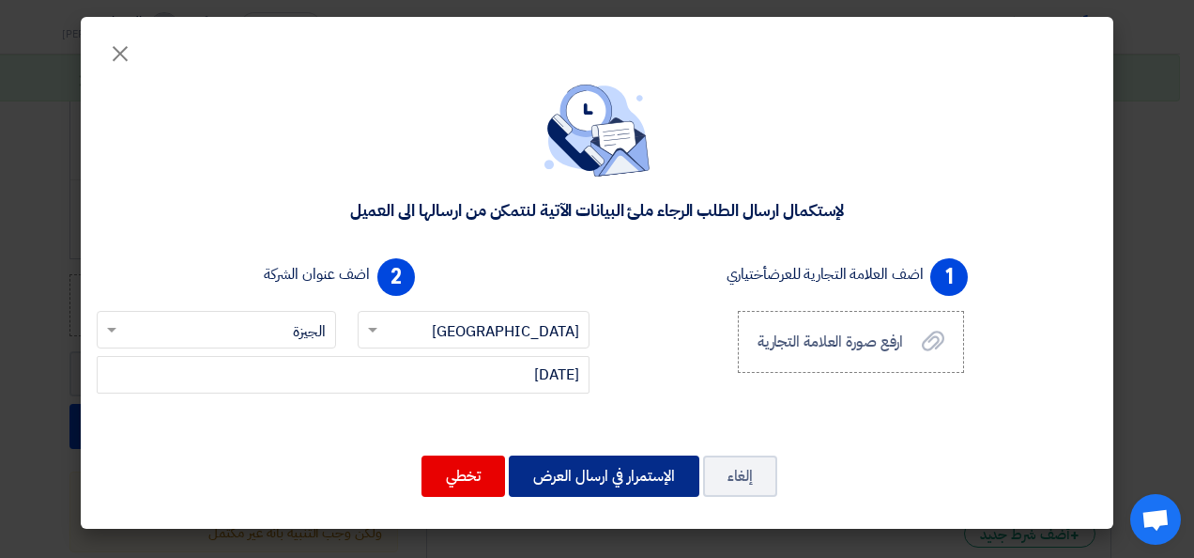
click at [567, 472] on button "الإستمرار في ارسال العرض" at bounding box center [604, 475] width 191 height 41
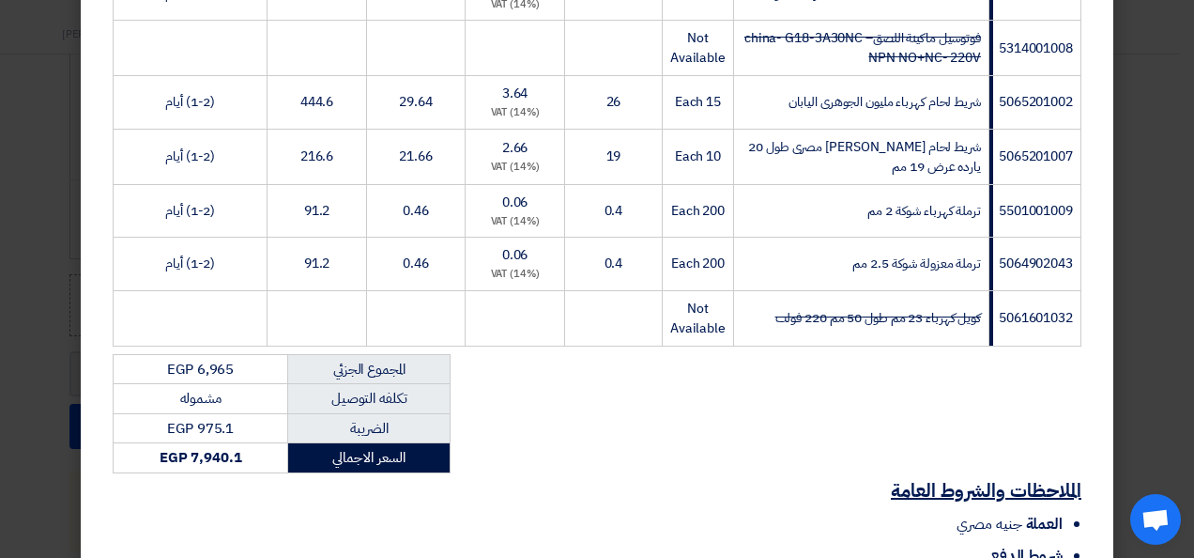
scroll to position [647, 0]
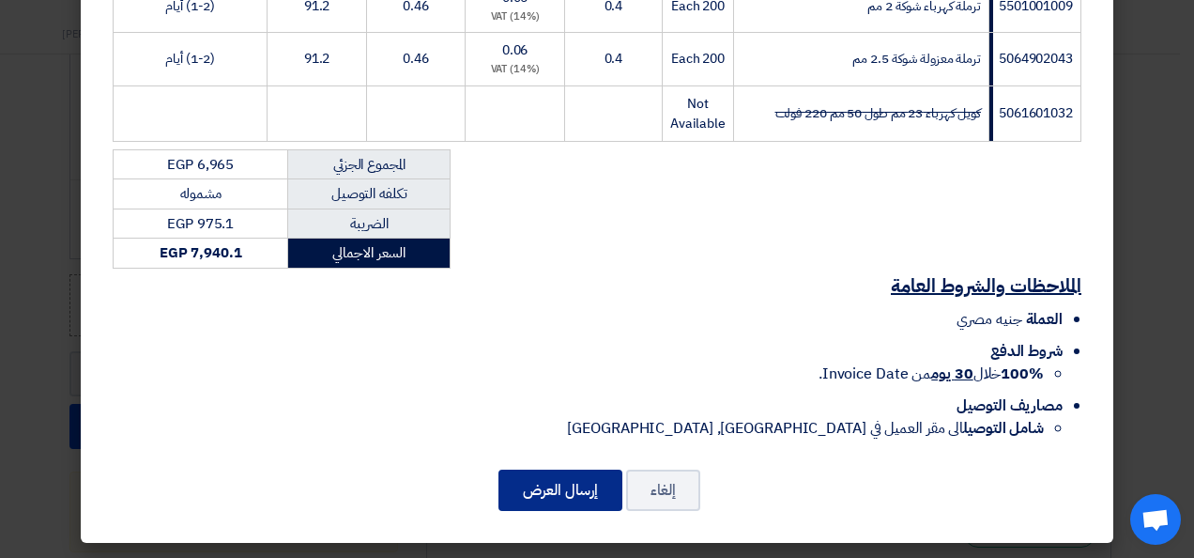
click at [562, 479] on button "إرسال العرض" at bounding box center [561, 489] width 124 height 41
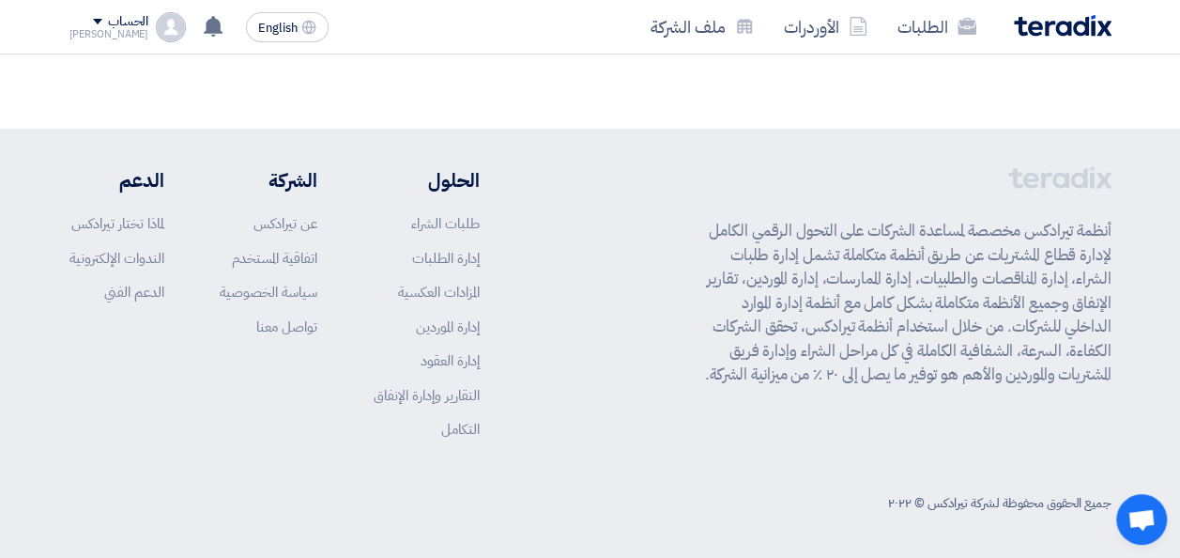
scroll to position [1850, 0]
